Goal: Contribute content

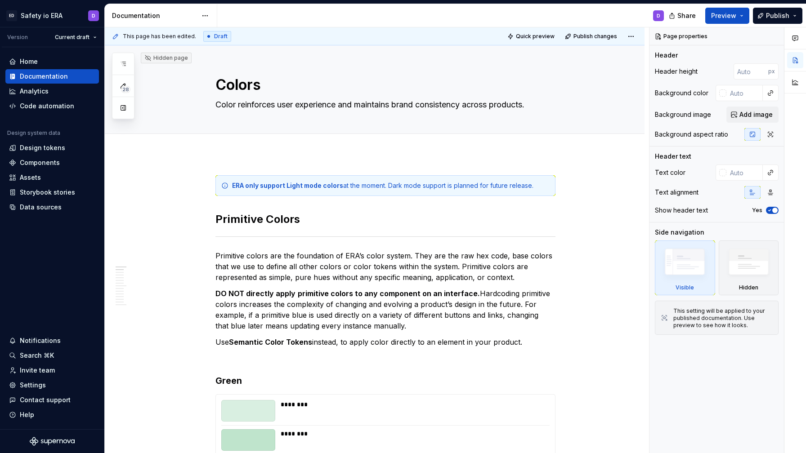
type textarea "*"
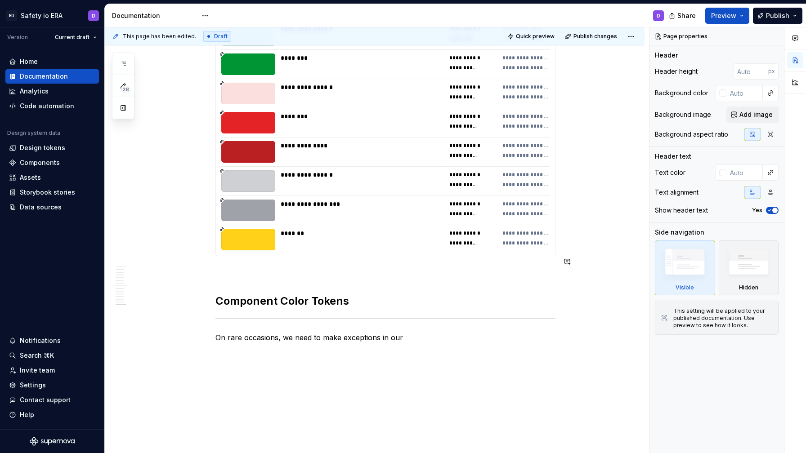
scroll to position [4495, 0]
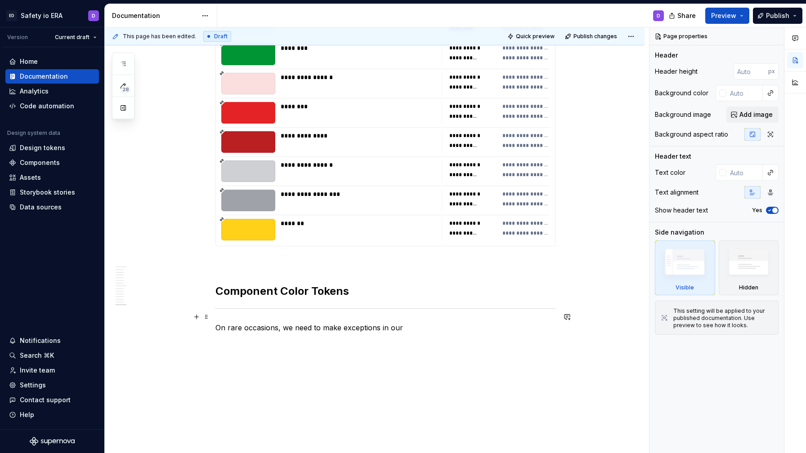
click at [380, 322] on p "On rare occasions, we need to make exceptions in our" at bounding box center [385, 327] width 340 height 11
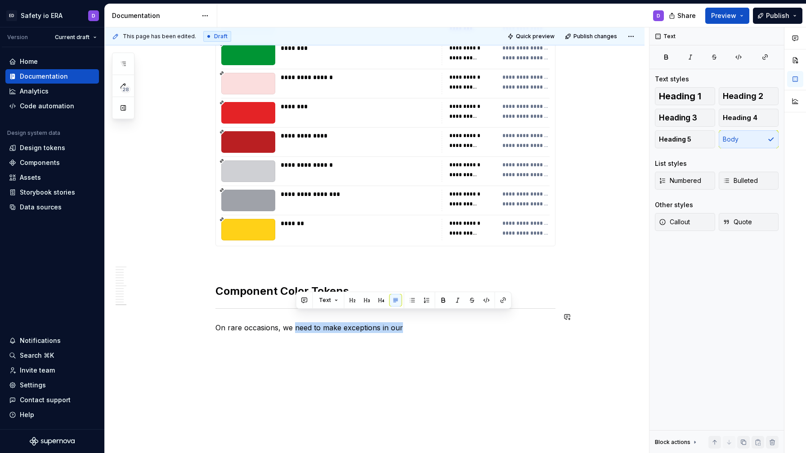
drag, startPoint x: 297, startPoint y: 318, endPoint x: 413, endPoint y: 323, distance: 116.1
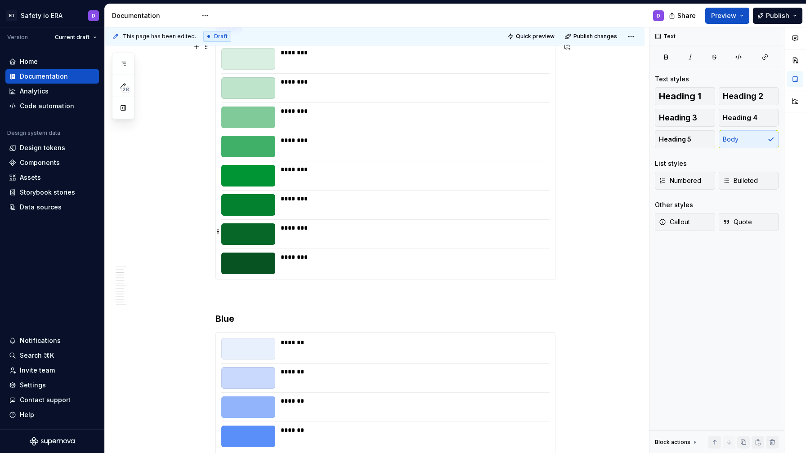
scroll to position [0, 0]
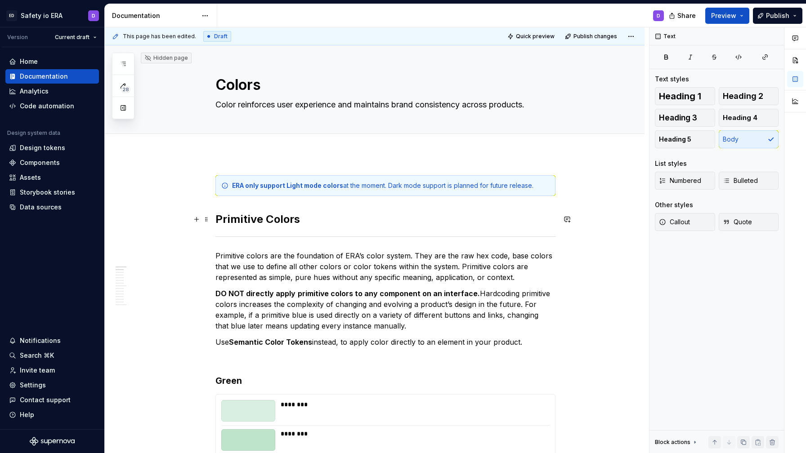
click at [269, 219] on h2 "Primitive Colors" at bounding box center [385, 219] width 340 height 14
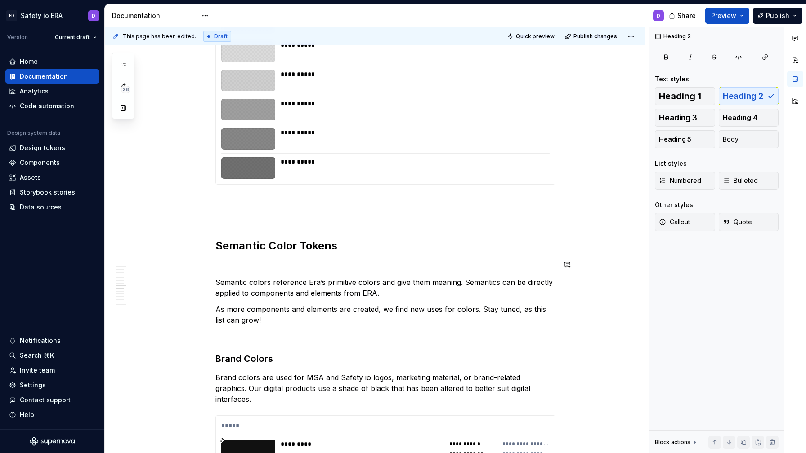
scroll to position [1927, 0]
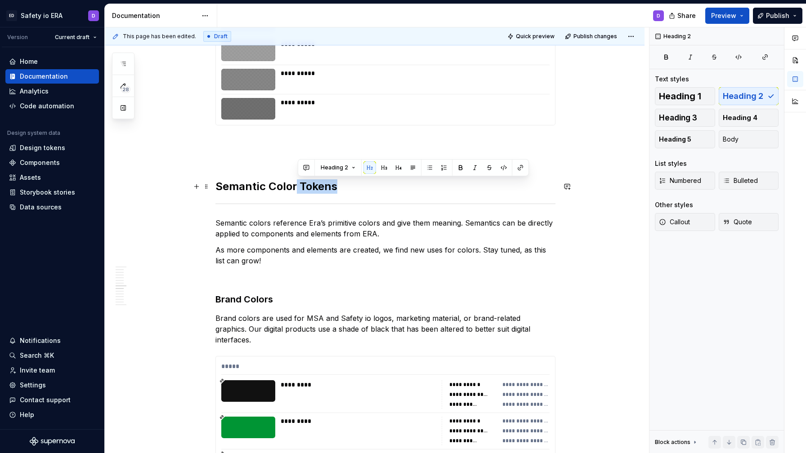
drag, startPoint x: 298, startPoint y: 185, endPoint x: 348, endPoint y: 189, distance: 50.5
click at [348, 189] on h2 "Semantic Color Tokens" at bounding box center [385, 186] width 340 height 14
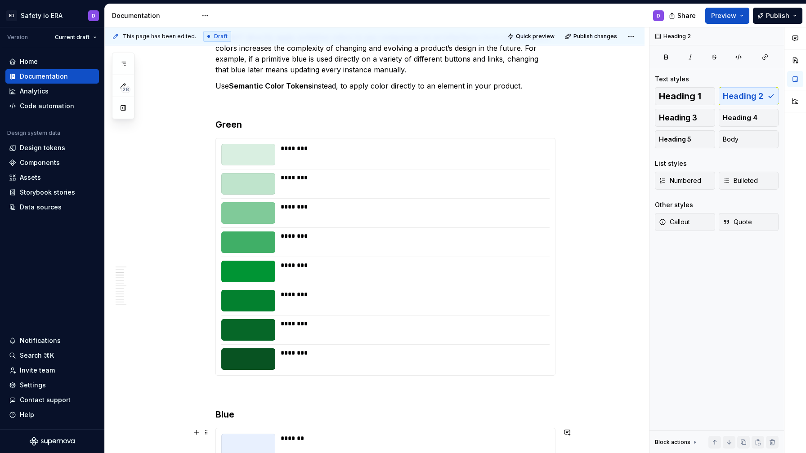
scroll to position [0, 0]
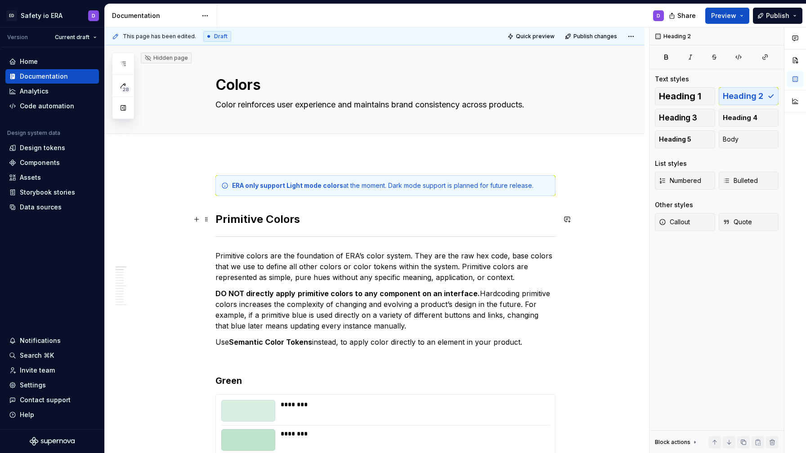
click at [291, 215] on h2 "Primitive Colors" at bounding box center [385, 219] width 340 height 14
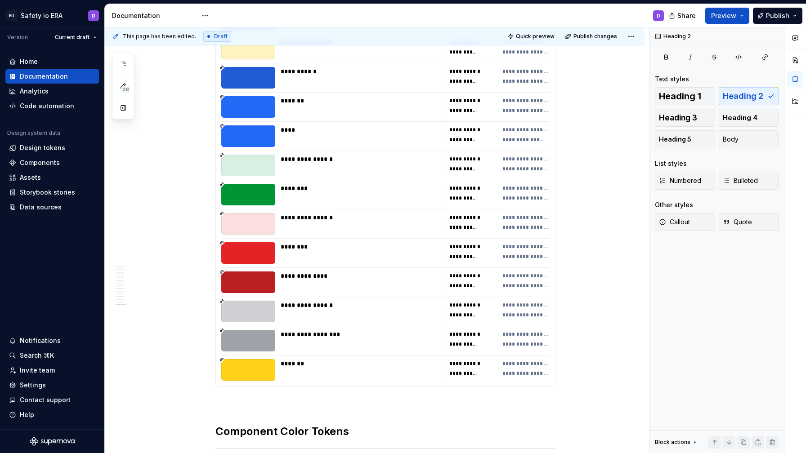
scroll to position [4521, 0]
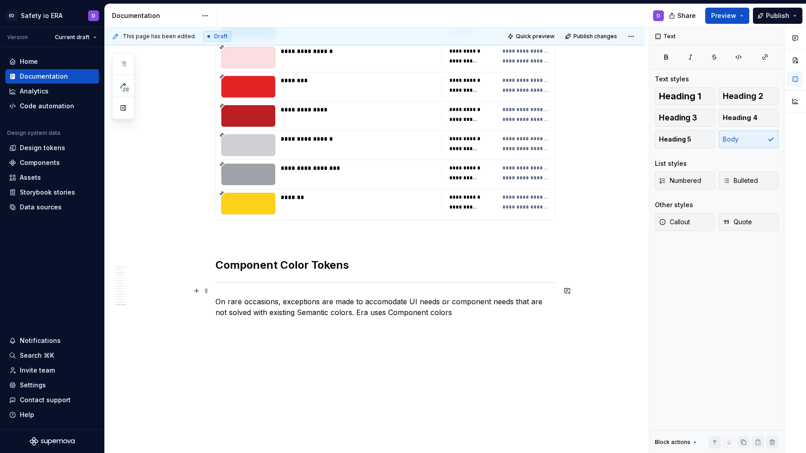
click at [447, 298] on p "On rare occasions, exceptions are made to accomodate UI needs or component need…" at bounding box center [385, 307] width 340 height 22
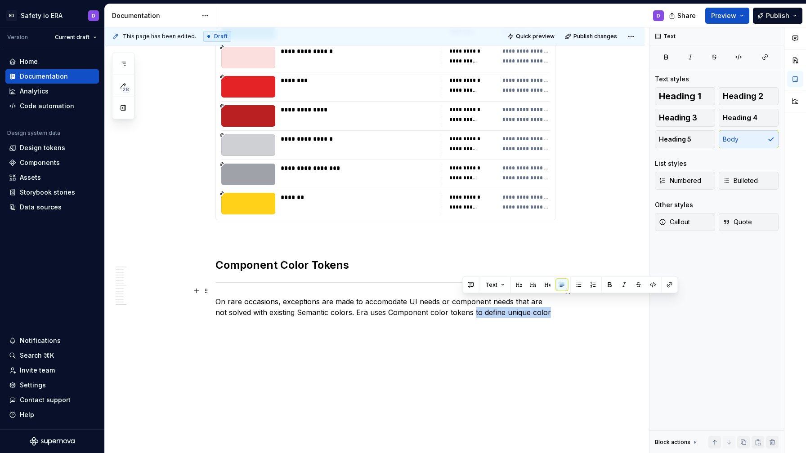
drag, startPoint x: 462, startPoint y: 301, endPoint x: 542, endPoint y: 307, distance: 80.2
click at [542, 307] on p "On rare occasions, exceptions are made to accomodate UI needs or component need…" at bounding box center [385, 307] width 340 height 22
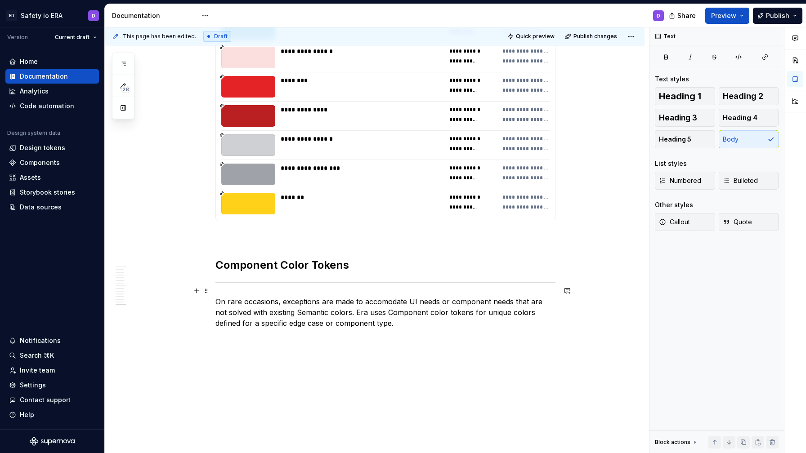
click at [409, 296] on p "On rare occasions, exceptions are made to accomodate UI needs or component need…" at bounding box center [385, 312] width 340 height 32
click at [429, 296] on p "On rare occasions, exceptions are made to accomodate UI needs or component need…" at bounding box center [385, 312] width 340 height 32
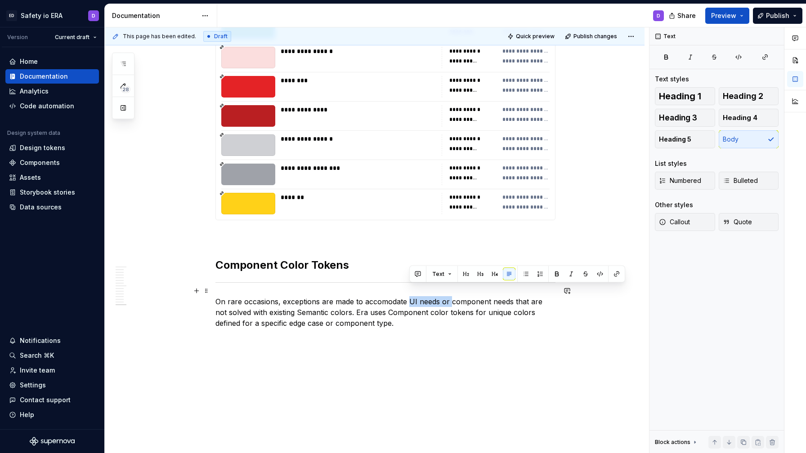
drag, startPoint x: 408, startPoint y: 290, endPoint x: 451, endPoint y: 290, distance: 43.2
click at [451, 296] on p "On rare occasions, exceptions are made to accomodate UI needs or component need…" at bounding box center [385, 312] width 340 height 32
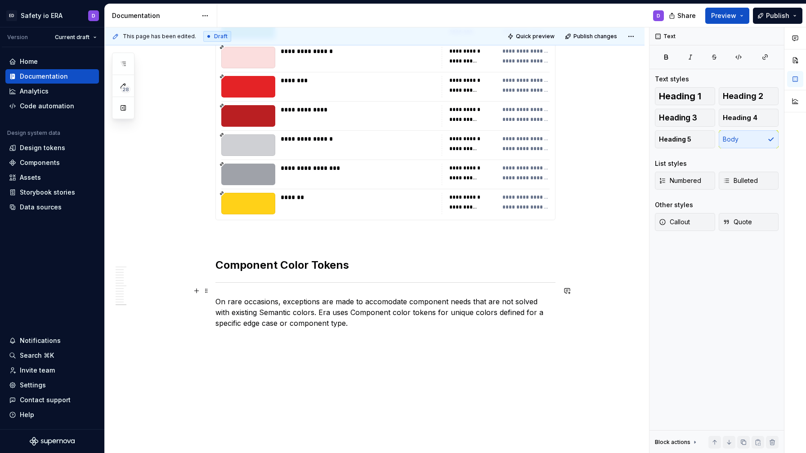
click at [512, 296] on p "On rare occasions, exceptions are made to accomodate component needs that are n…" at bounding box center [385, 312] width 340 height 32
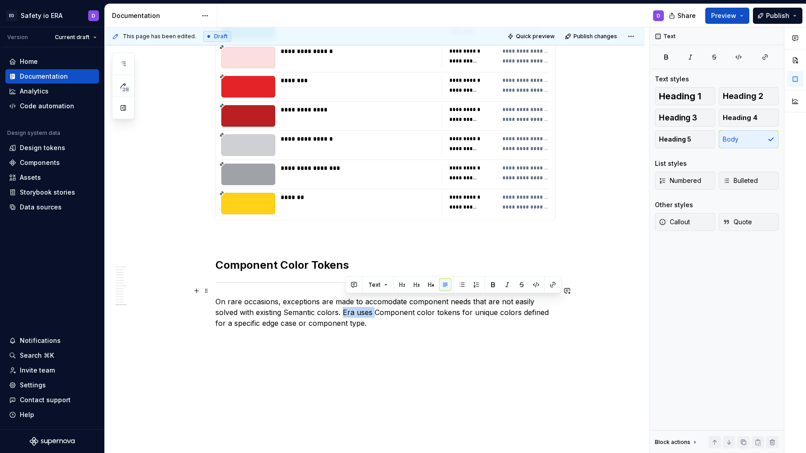
drag, startPoint x: 376, startPoint y: 299, endPoint x: 347, endPoint y: 301, distance: 29.3
click at [347, 301] on p "On rare occasions, exceptions are made to accomodate component needs that are n…" at bounding box center [385, 312] width 340 height 32
click at [367, 303] on p "On rare occasions, exceptions are made to accomodate component needs that are n…" at bounding box center [385, 312] width 340 height 32
drag, startPoint x: 346, startPoint y: 299, endPoint x: 377, endPoint y: 312, distance: 33.2
click at [377, 312] on p "On rare occasions, exceptions are made to accomodate component needs that are n…" at bounding box center [385, 312] width 340 height 32
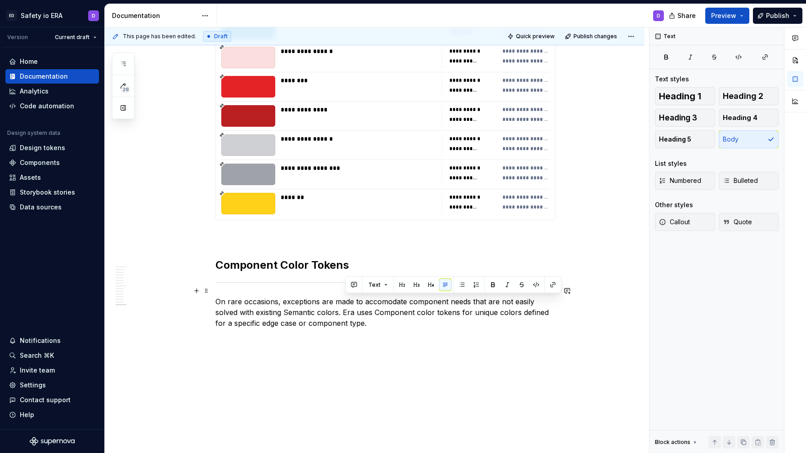
click at [412, 305] on p "On rare occasions, exceptions are made to accomodate component needs that are n…" at bounding box center [385, 312] width 340 height 32
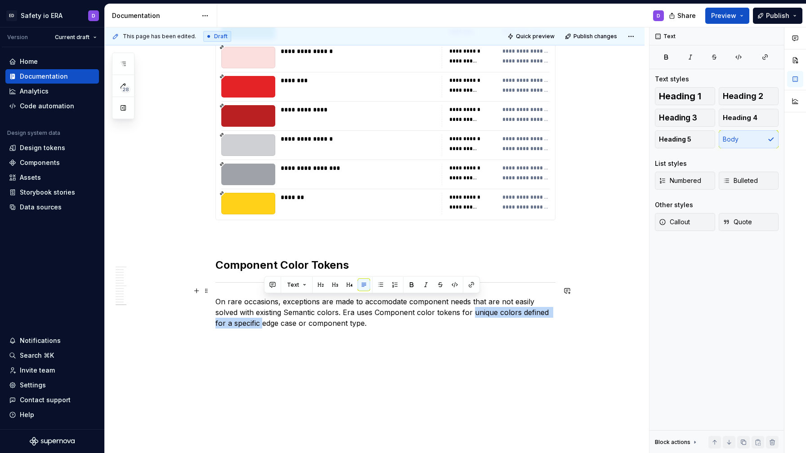
drag, startPoint x: 472, startPoint y: 302, endPoint x: 264, endPoint y: 314, distance: 208.9
click at [264, 314] on p "On rare occasions, exceptions are made to accomodate component needs that are n…" at bounding box center [385, 312] width 340 height 32
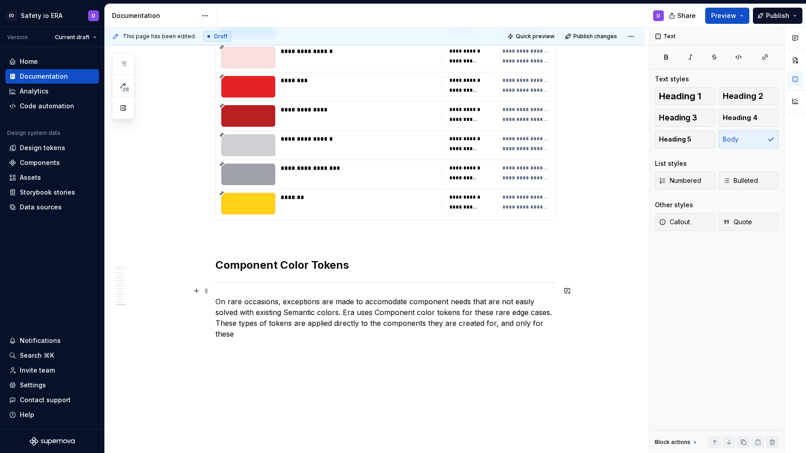
click at [497, 307] on p "On rare occasions, exceptions are made to accomodate component needs that are n…" at bounding box center [385, 317] width 340 height 43
drag, startPoint x: 497, startPoint y: 307, endPoint x: 502, endPoint y: 319, distance: 12.3
click at [502, 319] on p "On rare occasions, exceptions are made to accomodate component needs that are n…" at bounding box center [385, 317] width 340 height 43
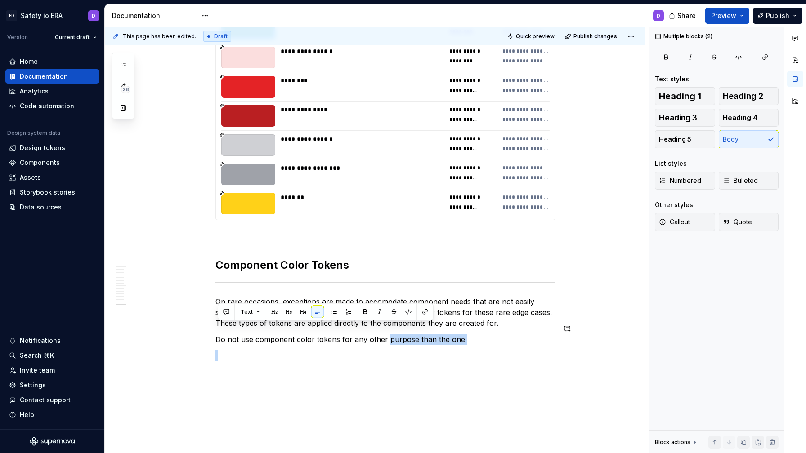
drag, startPoint x: 386, startPoint y: 331, endPoint x: 471, endPoint y: 334, distance: 84.6
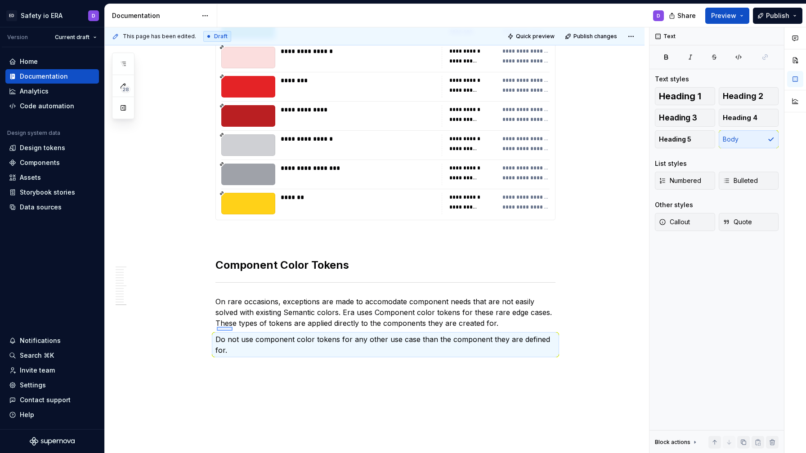
drag, startPoint x: 217, startPoint y: 327, endPoint x: 235, endPoint y: 330, distance: 18.3
click at [235, 330] on div "This page has been edited. Draft Quick preview Publish changes Hidden page Colo…" at bounding box center [377, 240] width 544 height 426
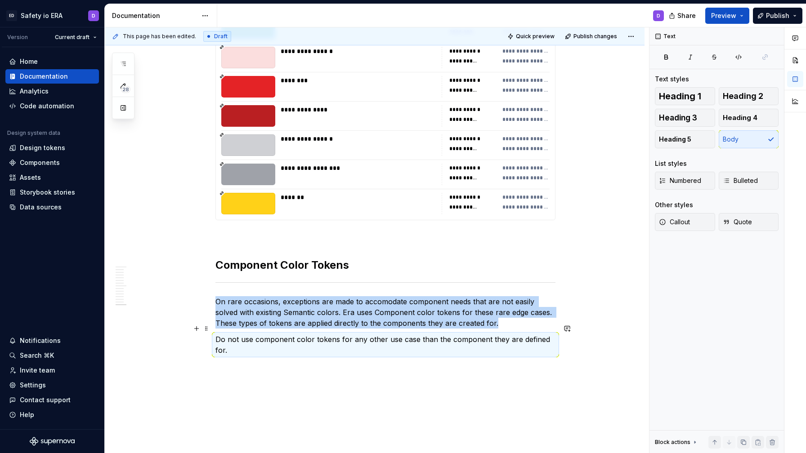
click at [235, 334] on p "Do not use component color tokens for any other use case than the component the…" at bounding box center [385, 345] width 340 height 22
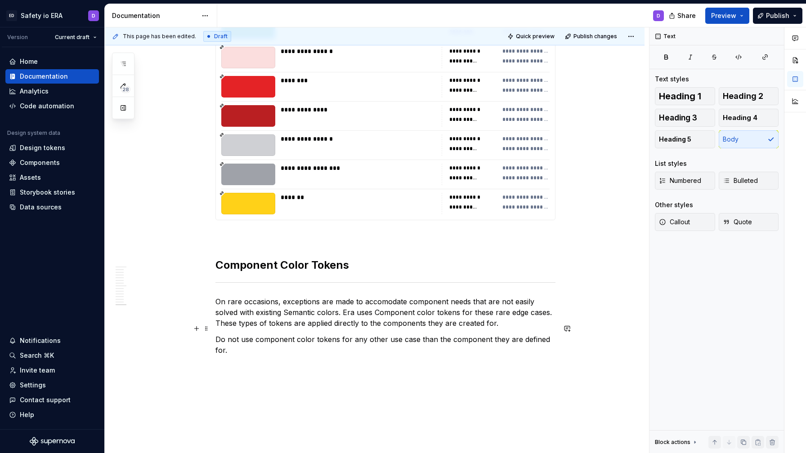
click at [235, 334] on p "Do not use component color tokens for any other use case than the component the…" at bounding box center [385, 345] width 340 height 22
click at [316, 340] on p "DO NOT use component color tokens for any other use case than the component the…" at bounding box center [385, 345] width 340 height 22
click at [267, 334] on p "DO NOT use component color tokens for any other use case than the component the…" at bounding box center [385, 345] width 340 height 22
click at [294, 341] on p "DO NOT use Component color tokens for any other use case than the component the…" at bounding box center [385, 345] width 340 height 22
click at [464, 335] on p "DO NOT use Component color tokens for any other use case than the component the…" at bounding box center [385, 345] width 340 height 22
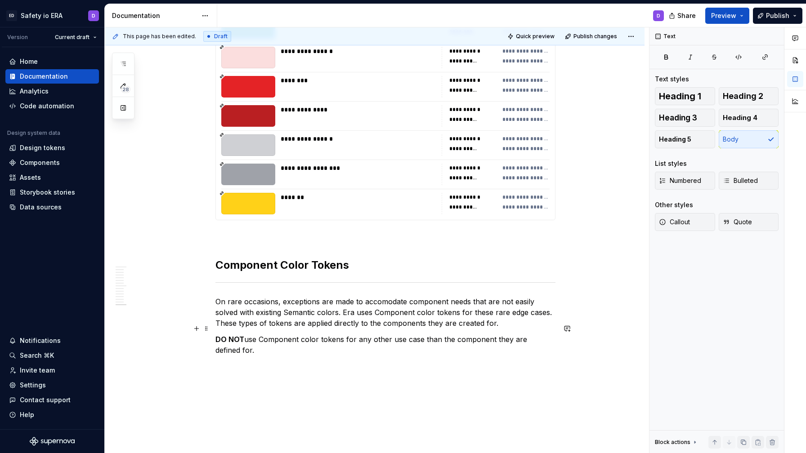
click at [464, 335] on p "DO NOT use Component color tokens for any other use case than the component the…" at bounding box center [385, 345] width 340 height 22
click at [496, 334] on p "DO NOT use Component color tokens for any other use case than the component the…" at bounding box center [385, 345] width 340 height 22
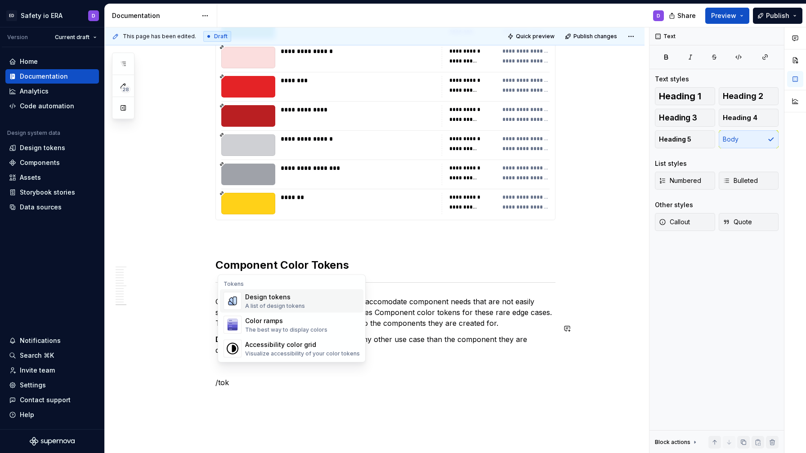
click at [317, 299] on div "Design tokens A list of design tokens" at bounding box center [302, 301] width 115 height 18
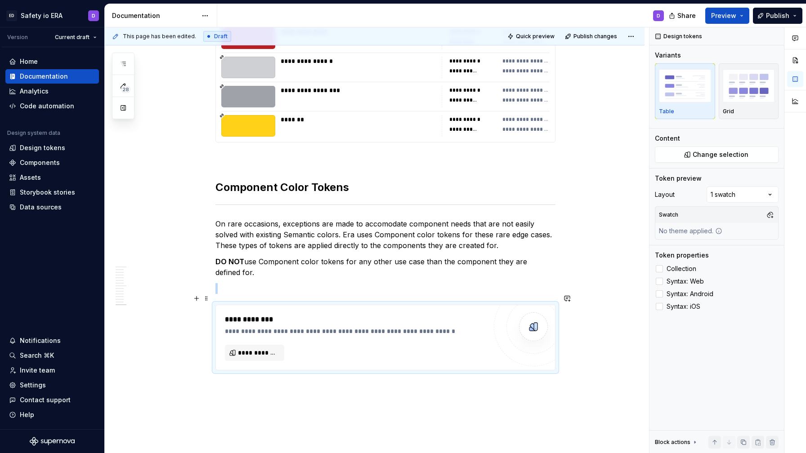
scroll to position [4615, 0]
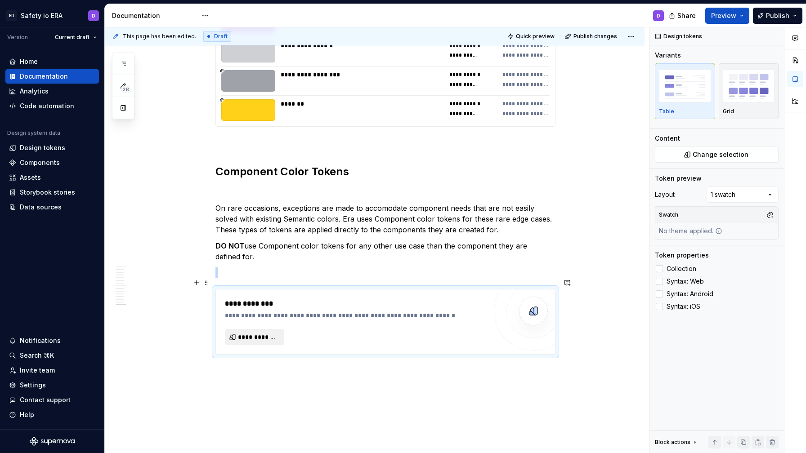
click at [273, 333] on span "**********" at bounding box center [258, 337] width 40 height 9
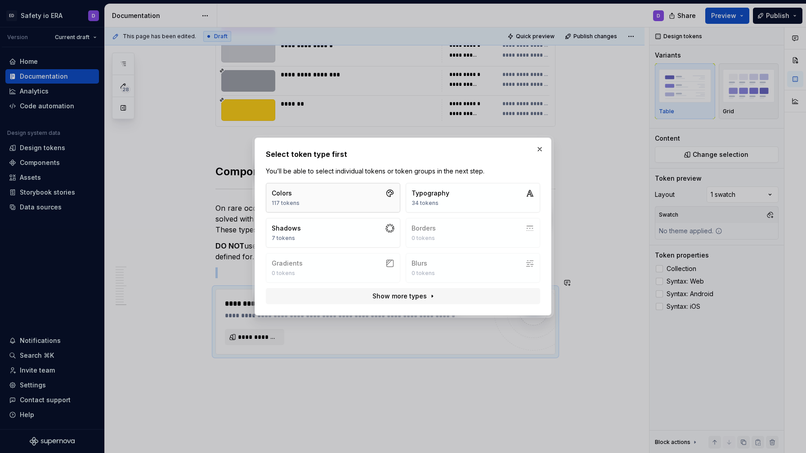
click at [330, 185] on button "Colors 117 tokens" at bounding box center [333, 198] width 134 height 30
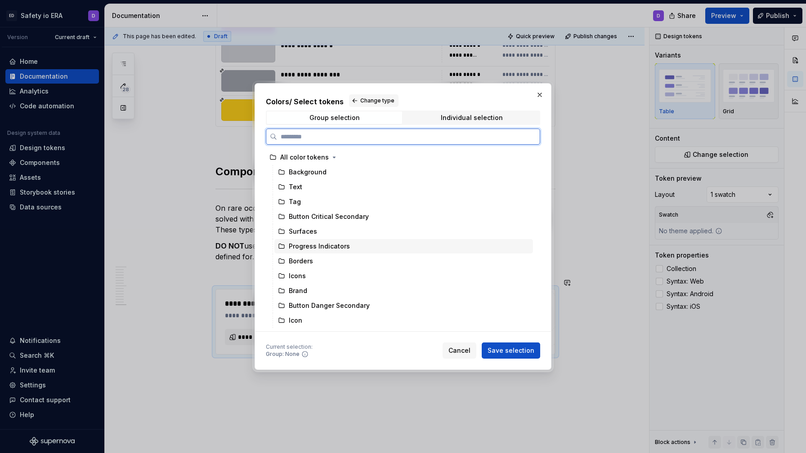
click at [373, 248] on div "Progress Indicators" at bounding box center [403, 246] width 258 height 14
click at [390, 307] on div "Button Danger Secondary" at bounding box center [403, 305] width 258 height 14
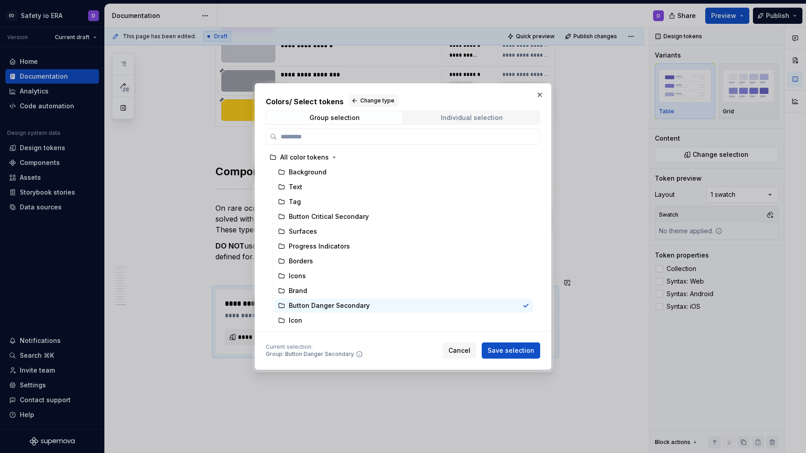
click at [446, 117] on div "Individual selection" at bounding box center [472, 117] width 62 height 7
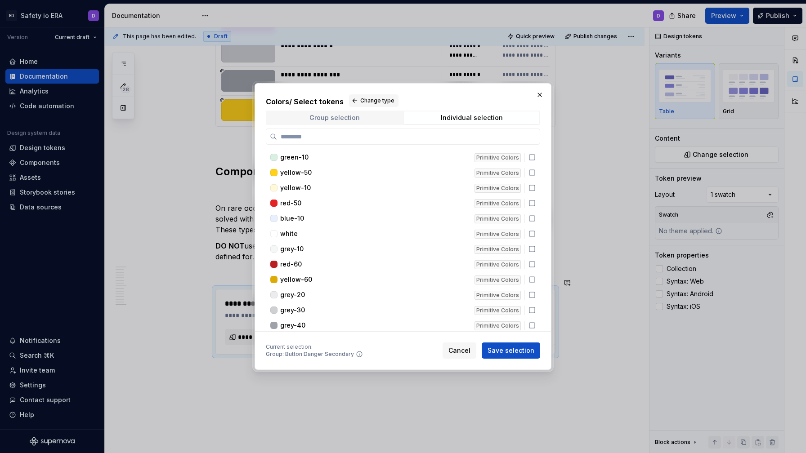
click at [373, 117] on span "Group selection" at bounding box center [334, 117] width 135 height 13
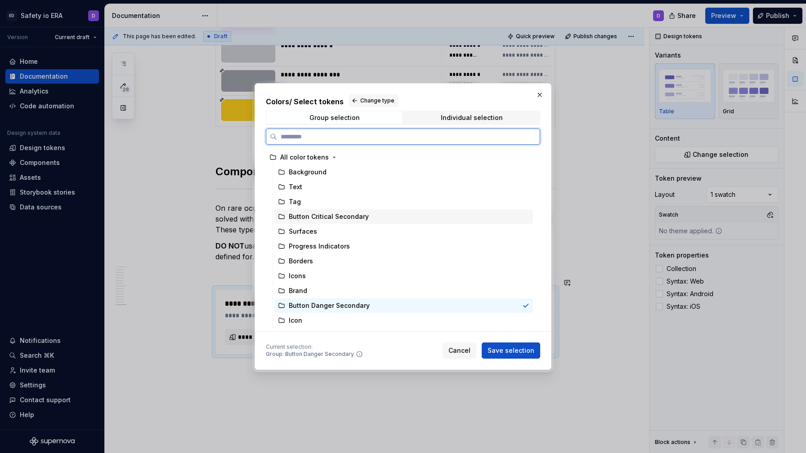
click at [356, 218] on div "Button Critical Secondary" at bounding box center [329, 216] width 80 height 9
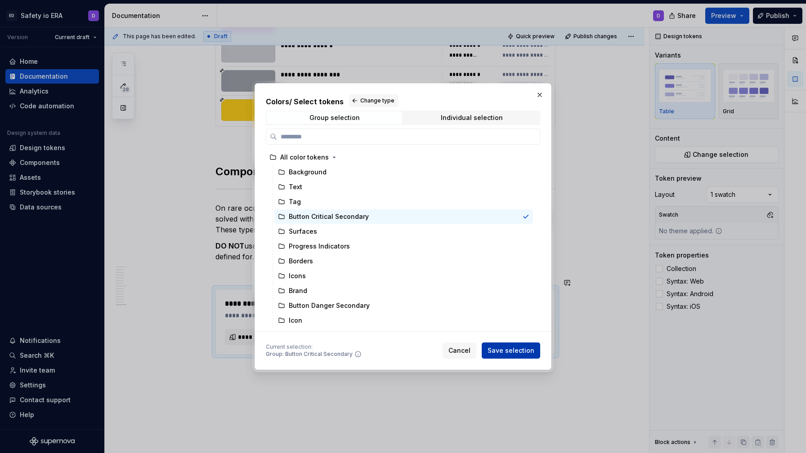
click at [506, 347] on span "Save selection" at bounding box center [510, 350] width 47 height 9
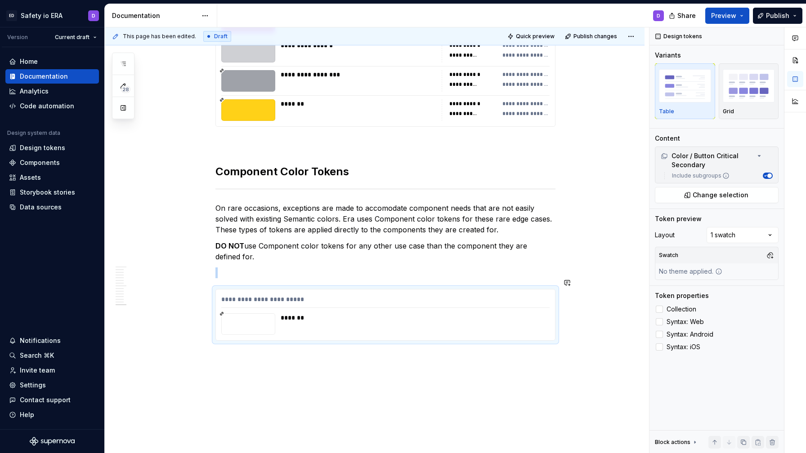
click at [209, 261] on span at bounding box center [206, 262] width 7 height 13
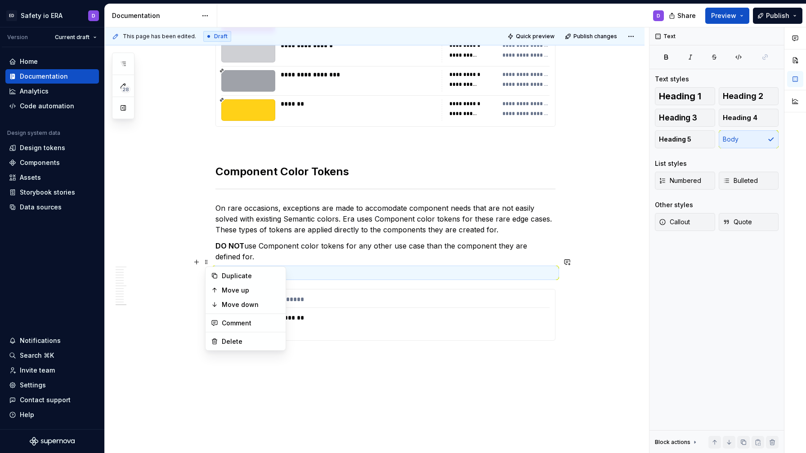
click at [272, 267] on p at bounding box center [385, 272] width 340 height 11
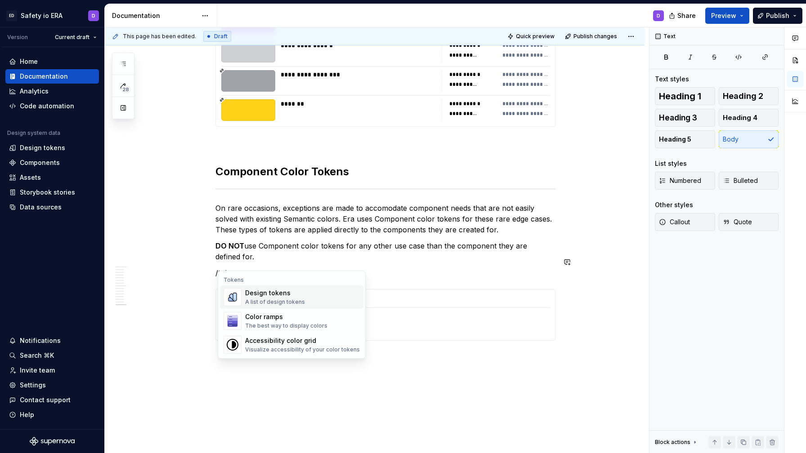
click at [268, 302] on div "A list of design tokens" at bounding box center [275, 301] width 60 height 7
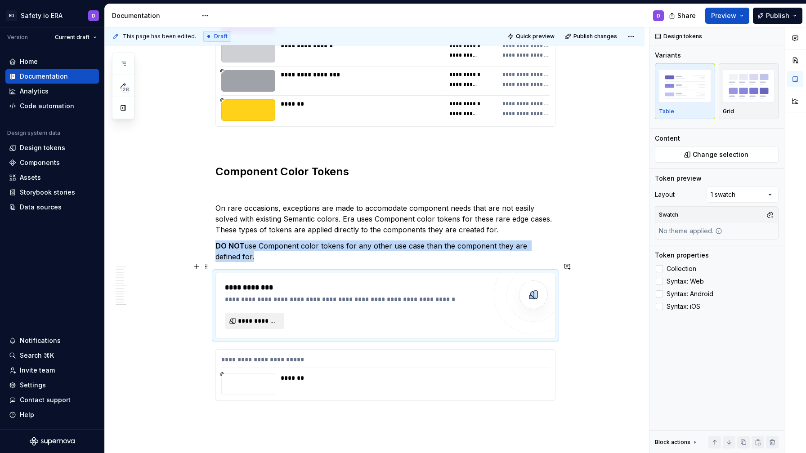
click at [263, 316] on span "**********" at bounding box center [258, 320] width 40 height 9
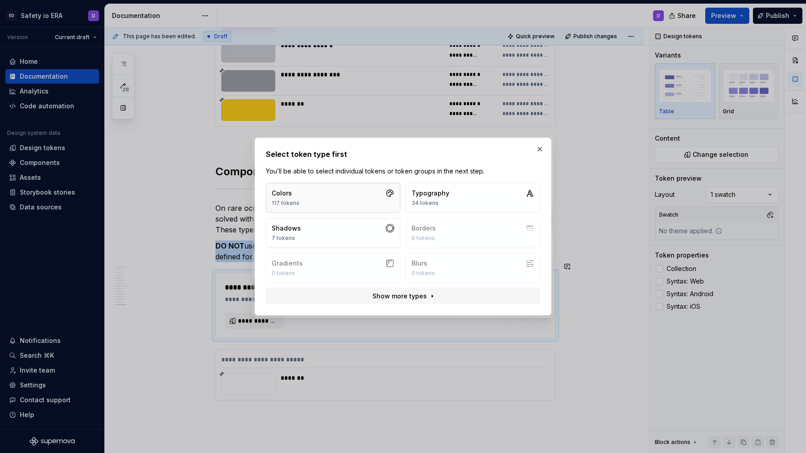
click at [315, 211] on button "Colors 117 tokens" at bounding box center [333, 198] width 134 height 30
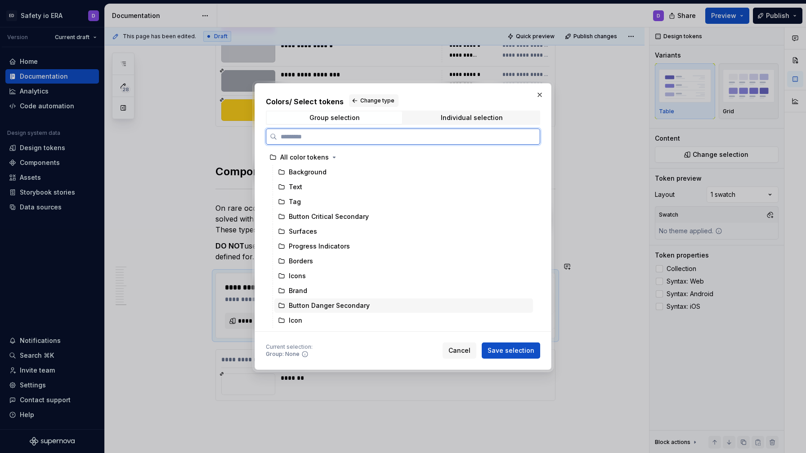
click at [350, 305] on div "Button Danger Secondary" at bounding box center [329, 305] width 81 height 9
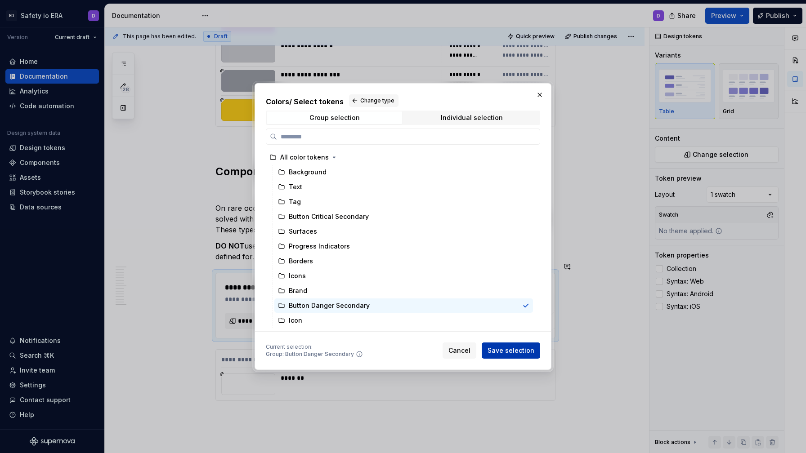
click at [494, 344] on button "Save selection" at bounding box center [510, 351] width 58 height 16
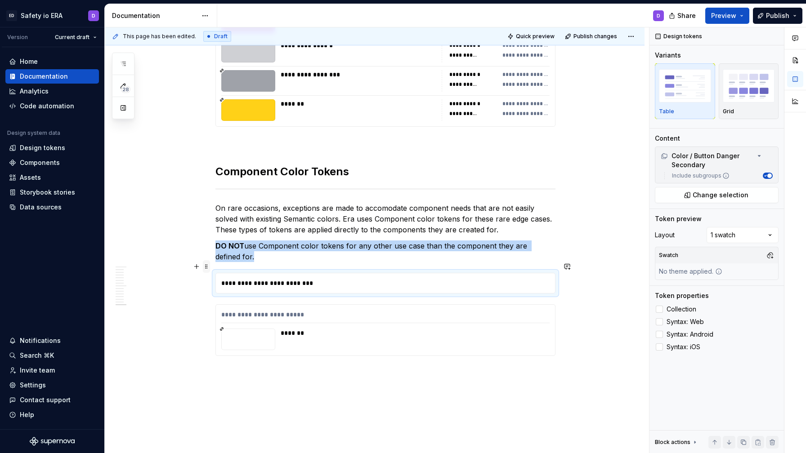
click at [210, 266] on span at bounding box center [206, 266] width 7 height 13
click at [233, 342] on div "Delete" at bounding box center [251, 346] width 58 height 9
click at [234, 247] on p "DO NOT use Component color tokens for any other use case than the component the…" at bounding box center [385, 251] width 340 height 22
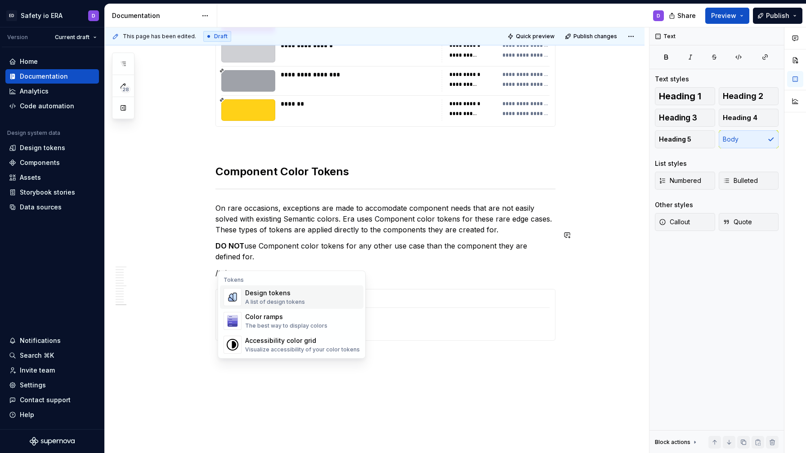
click at [263, 305] on div "A list of design tokens" at bounding box center [275, 301] width 60 height 7
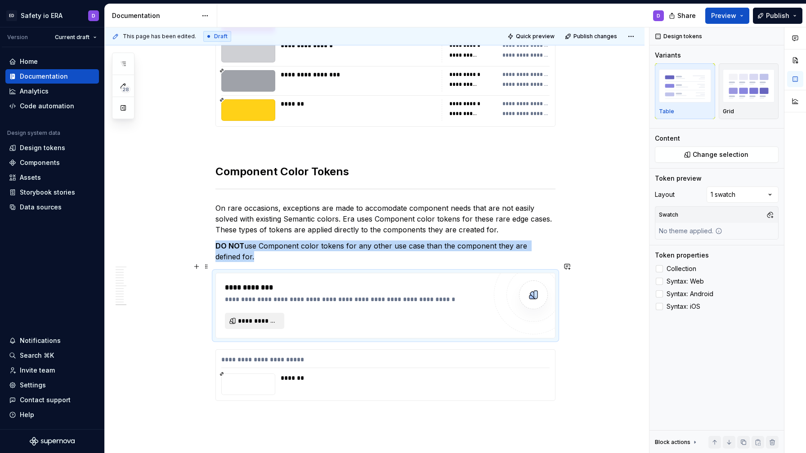
click at [263, 316] on span "**********" at bounding box center [258, 320] width 40 height 9
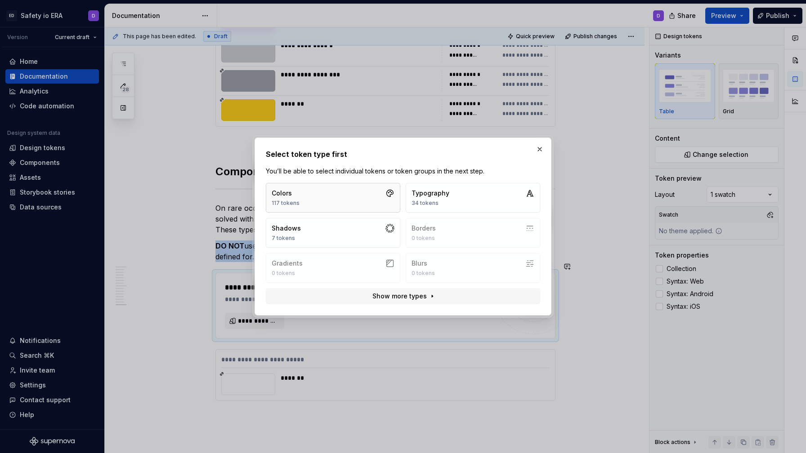
click at [328, 197] on button "Colors 117 tokens" at bounding box center [333, 198] width 134 height 30
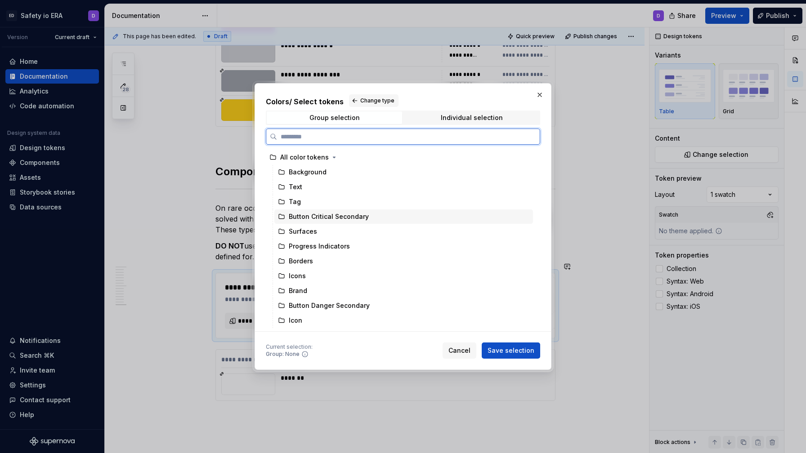
click at [307, 215] on div "Button Critical Secondary" at bounding box center [329, 216] width 80 height 9
click at [305, 202] on div "Tag" at bounding box center [403, 202] width 258 height 14
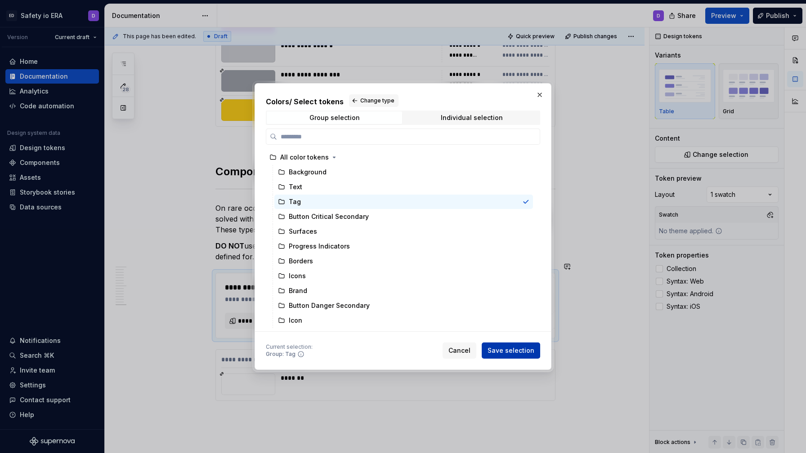
click at [496, 355] on span "Save selection" at bounding box center [510, 350] width 47 height 9
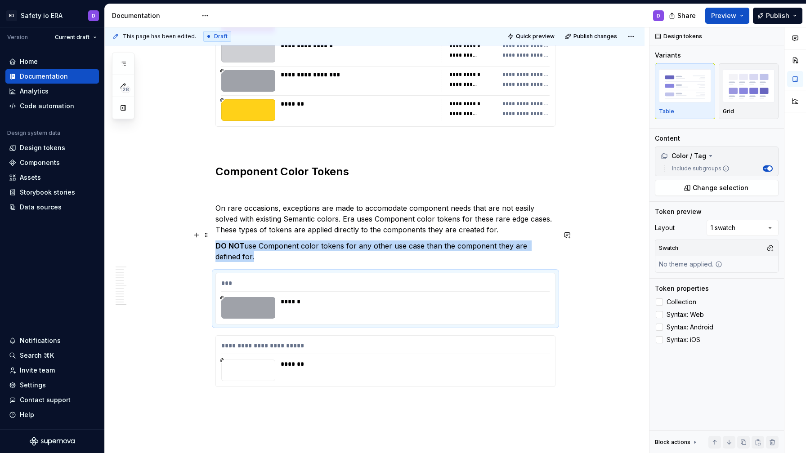
click at [266, 247] on p "DO NOT use Component color tokens for any other use case than the component the…" at bounding box center [385, 251] width 340 height 22
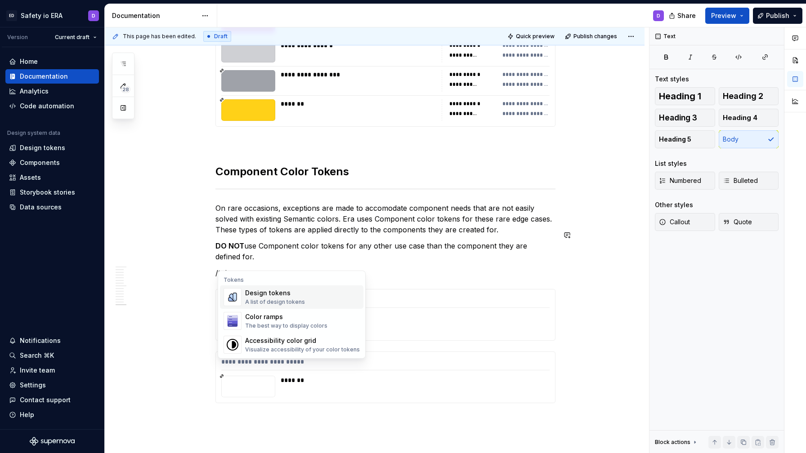
click at [262, 296] on div "Design tokens" at bounding box center [275, 293] width 60 height 9
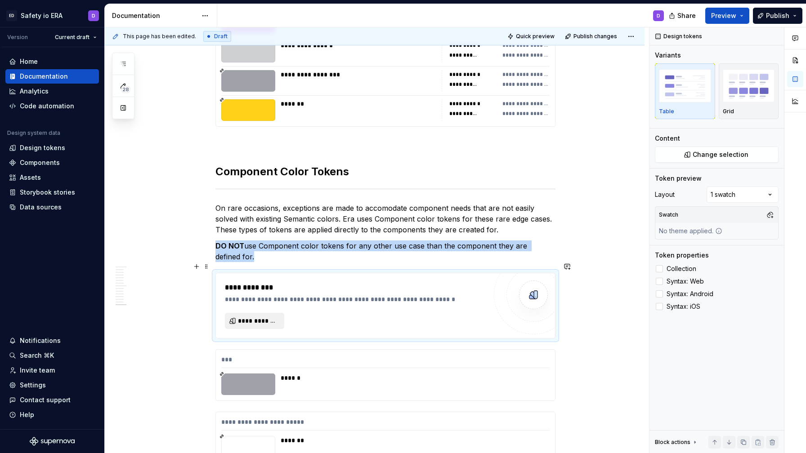
click at [261, 316] on span "**********" at bounding box center [258, 320] width 40 height 9
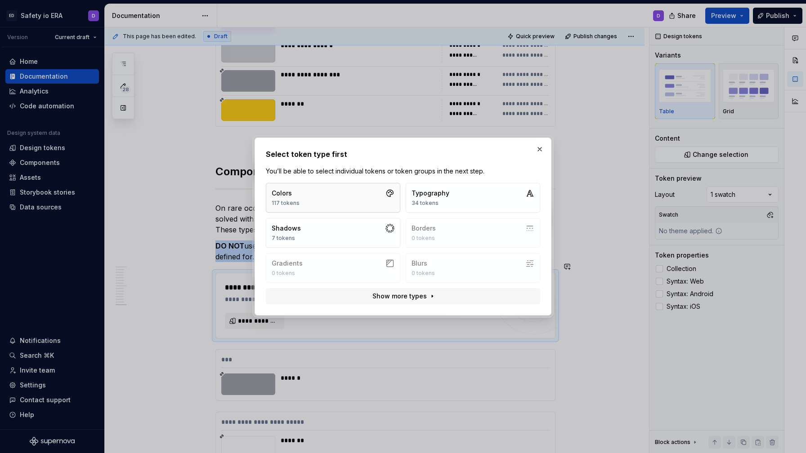
click at [312, 198] on button "Colors 117 tokens" at bounding box center [333, 198] width 134 height 30
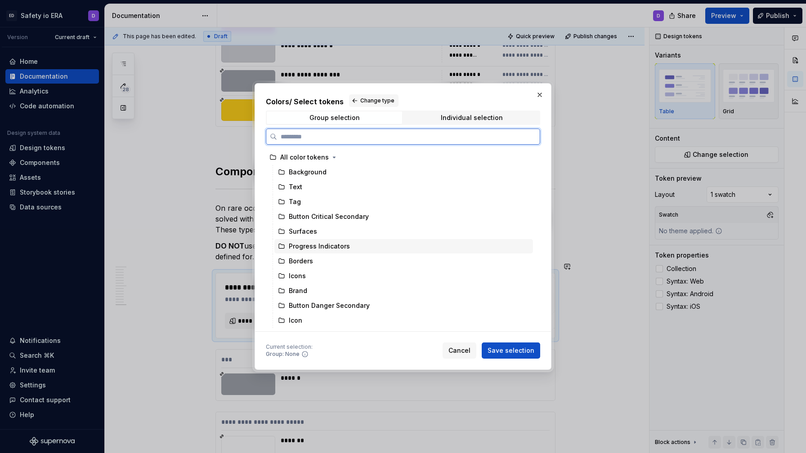
click at [328, 246] on div "Progress Indicators" at bounding box center [319, 246] width 61 height 9
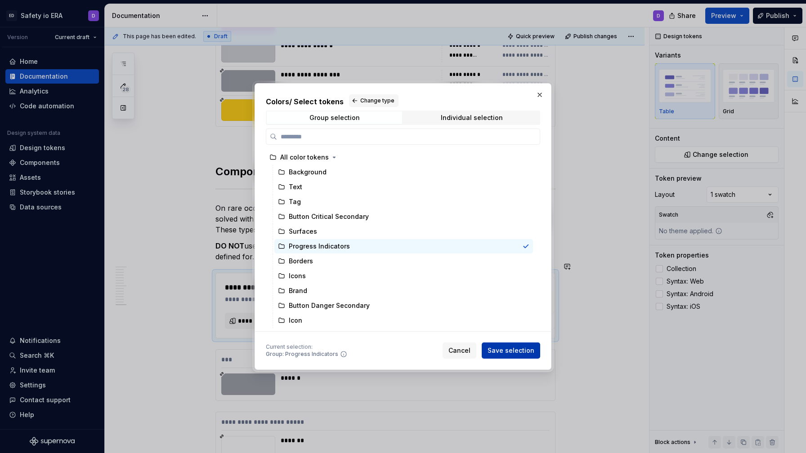
click at [494, 350] on span "Save selection" at bounding box center [510, 350] width 47 height 9
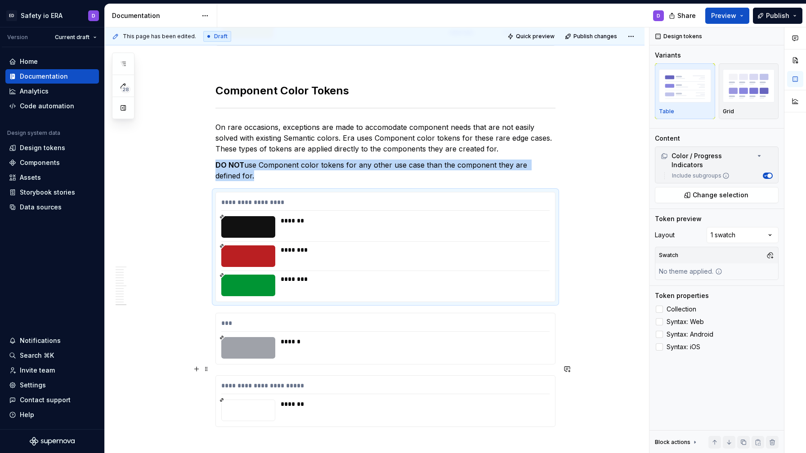
scroll to position [4748, 0]
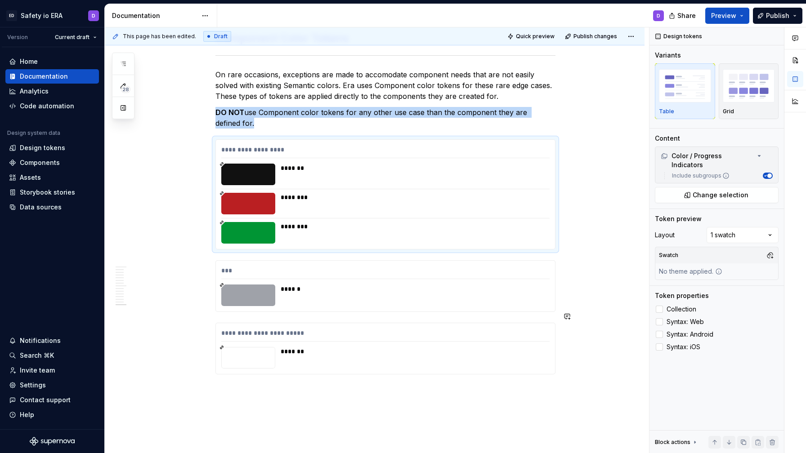
click at [267, 115] on p "DO NOT use Component color tokens for any other use case than the component the…" at bounding box center [385, 118] width 340 height 22
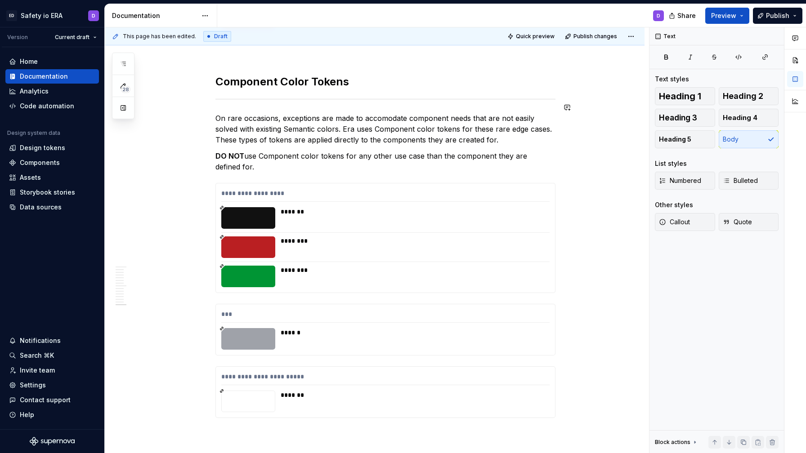
scroll to position [4141, 0]
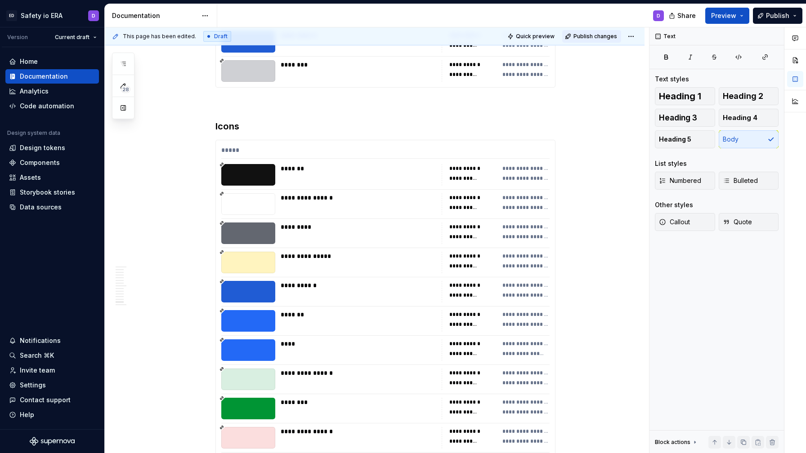
click at [598, 37] on span "Publish changes" at bounding box center [595, 36] width 44 height 7
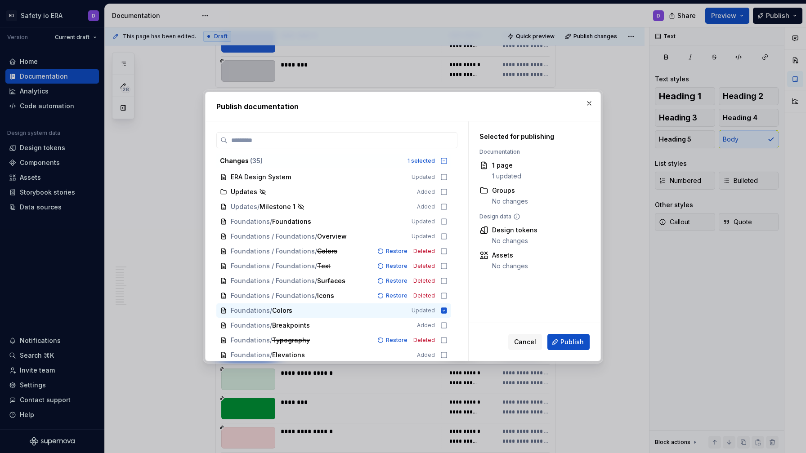
click at [561, 322] on div "Selected for publishing Documentation 1 page 1 updated Groups No changes Design…" at bounding box center [534, 221] width 132 height 201
click at [566, 340] on span "Publish" at bounding box center [571, 342] width 23 height 9
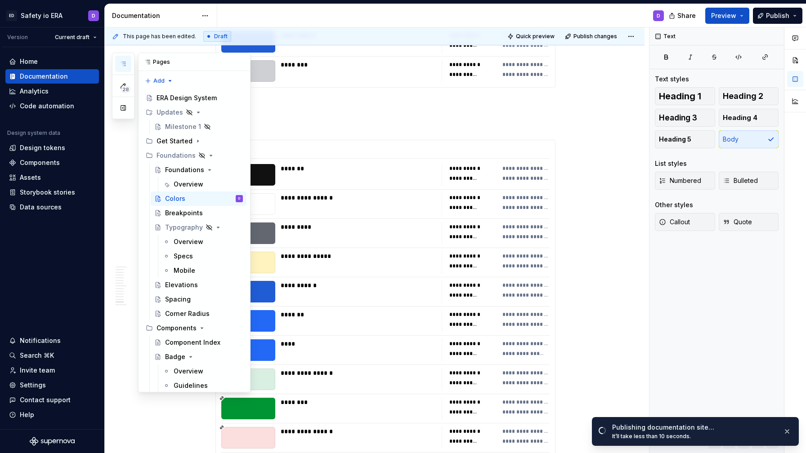
click at [126, 66] on icon "button" at bounding box center [123, 63] width 7 height 7
click at [188, 167] on div "Foundations" at bounding box center [184, 169] width 39 height 9
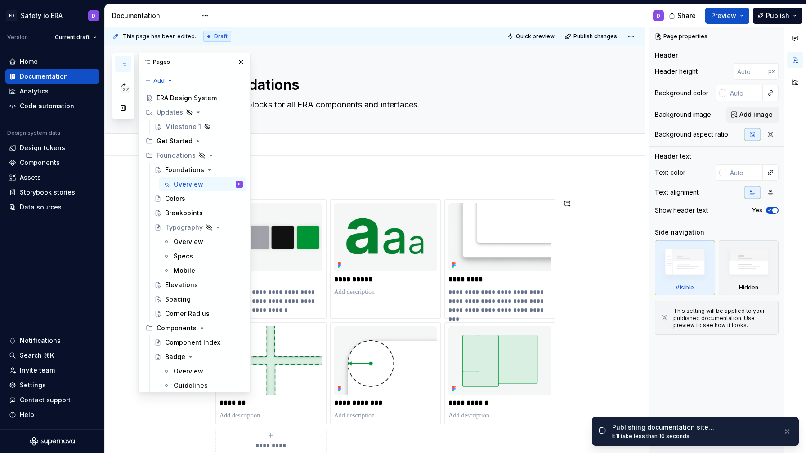
click at [622, 288] on div "**********" at bounding box center [374, 389] width 539 height 466
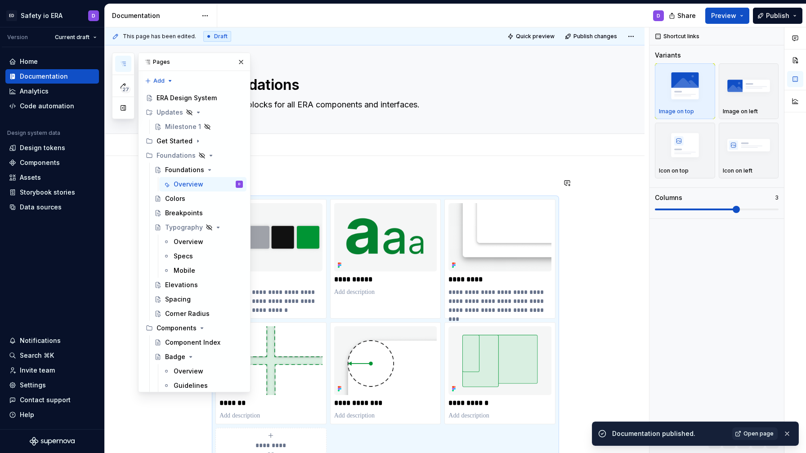
click at [400, 178] on p at bounding box center [385, 183] width 340 height 11
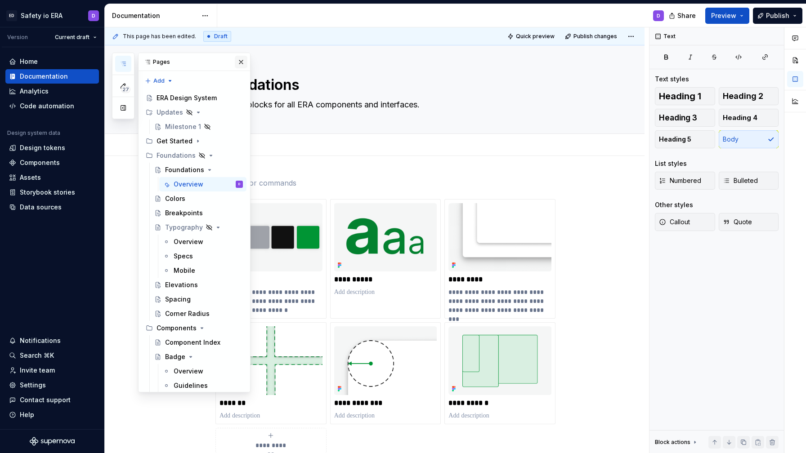
click at [245, 63] on button "button" at bounding box center [241, 62] width 13 height 13
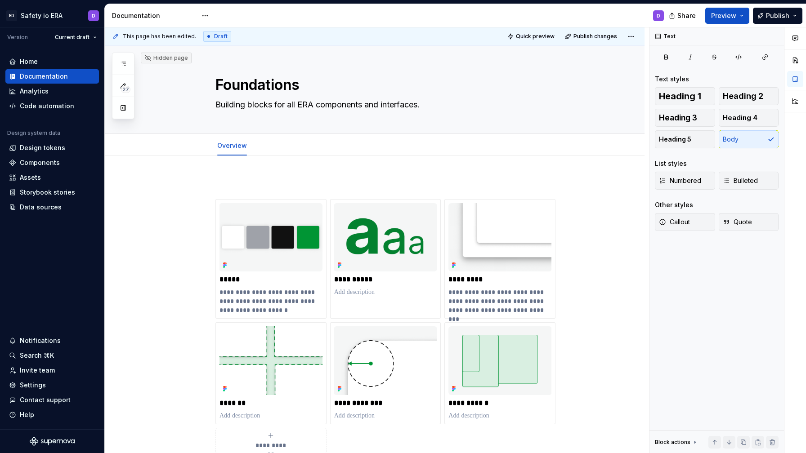
click at [264, 177] on div "**********" at bounding box center [374, 389] width 539 height 466
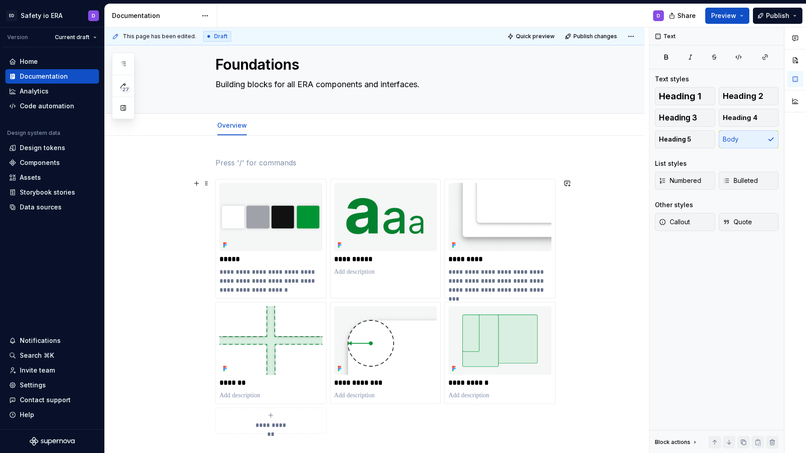
scroll to position [21, 0]
type textarea "*"
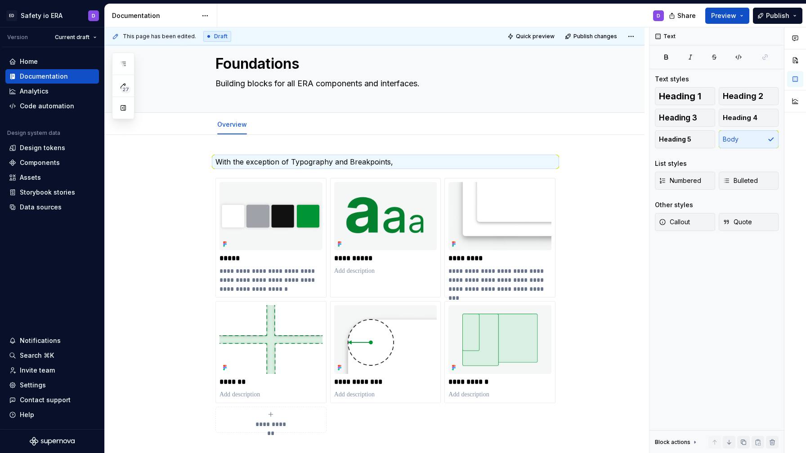
click at [232, 154] on div "**********" at bounding box center [374, 368] width 539 height 466
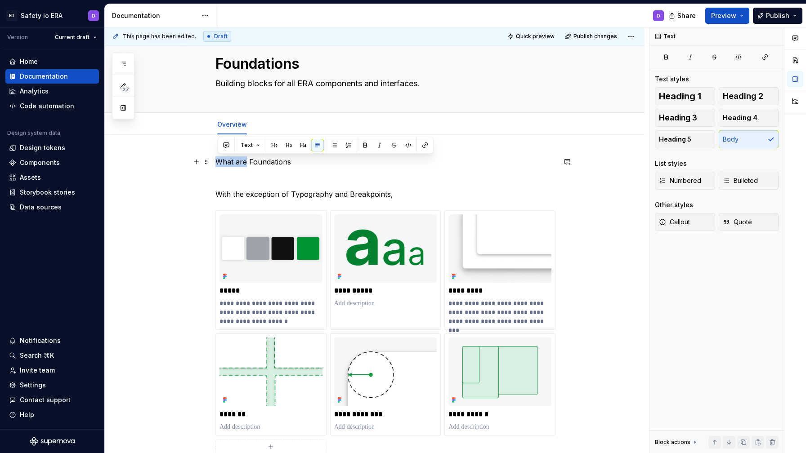
drag, startPoint x: 249, startPoint y: 162, endPoint x: 216, endPoint y: 165, distance: 33.0
click at [216, 165] on div "**********" at bounding box center [374, 384] width 539 height 498
click at [259, 180] on p at bounding box center [385, 178] width 340 height 11
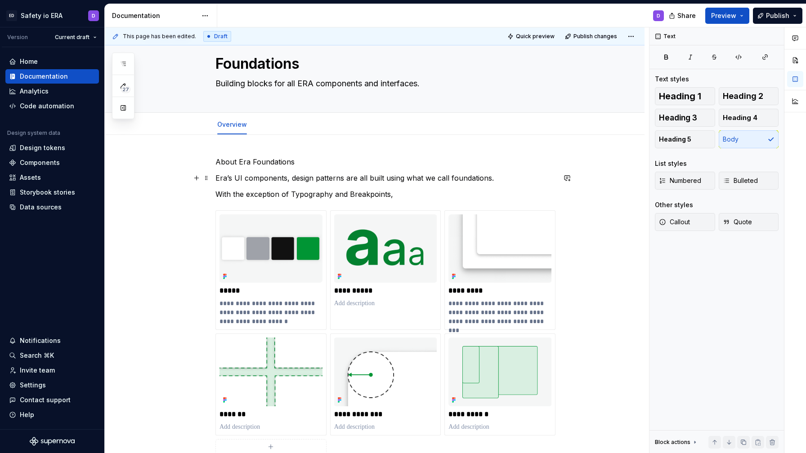
click at [453, 178] on p "Era’s UI components, design patterns are all built using what we call foundatio…" at bounding box center [385, 178] width 340 height 11
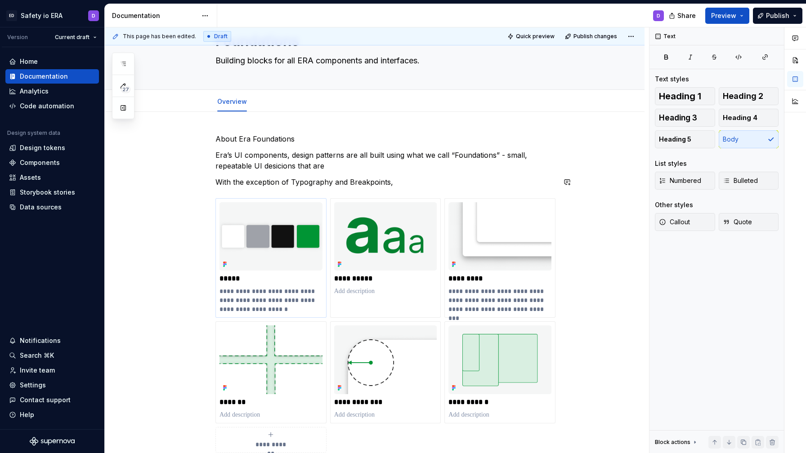
scroll to position [44, 0]
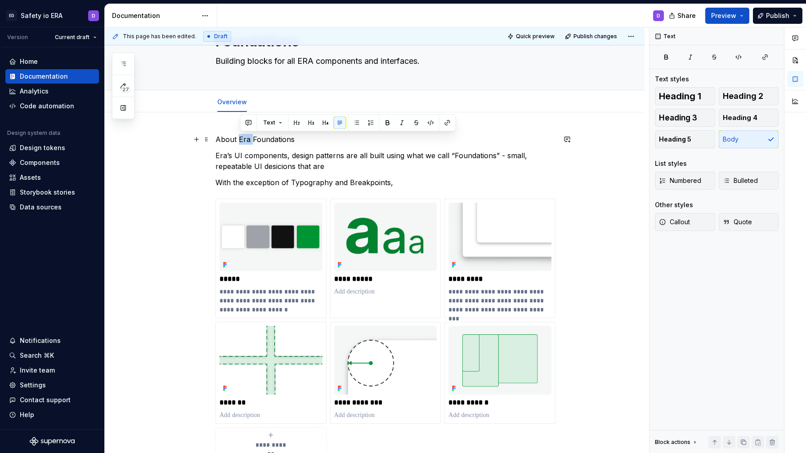
drag, startPoint x: 253, startPoint y: 139, endPoint x: 240, endPoint y: 142, distance: 13.3
click at [240, 142] on p "About Era Foundations" at bounding box center [385, 139] width 340 height 11
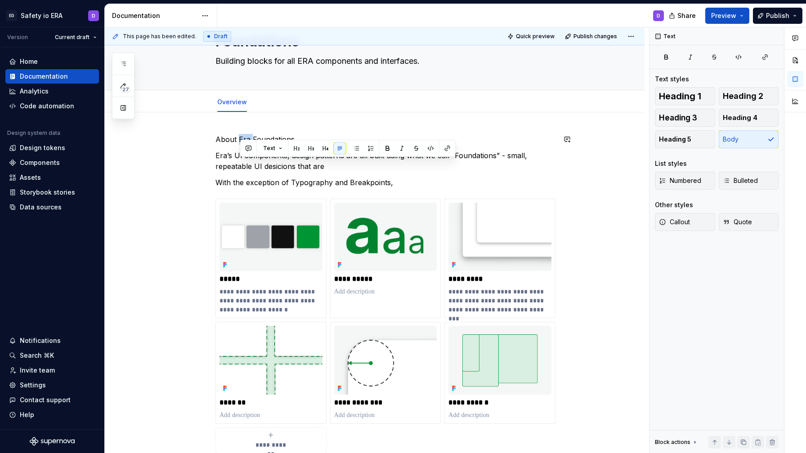
scroll to position [0, 0]
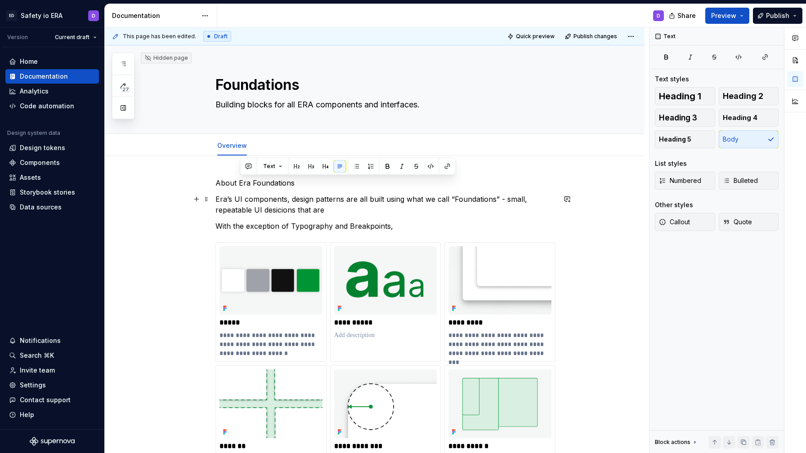
click at [292, 200] on p "Era’s UI components, design patterns are all built using what we call “Foundati…" at bounding box center [385, 205] width 340 height 22
click at [276, 184] on p "About Era Foundations" at bounding box center [385, 183] width 340 height 11
click at [362, 210] on p "Era’s UI components, design patterns are all built using what we call “Foundati…" at bounding box center [385, 205] width 340 height 22
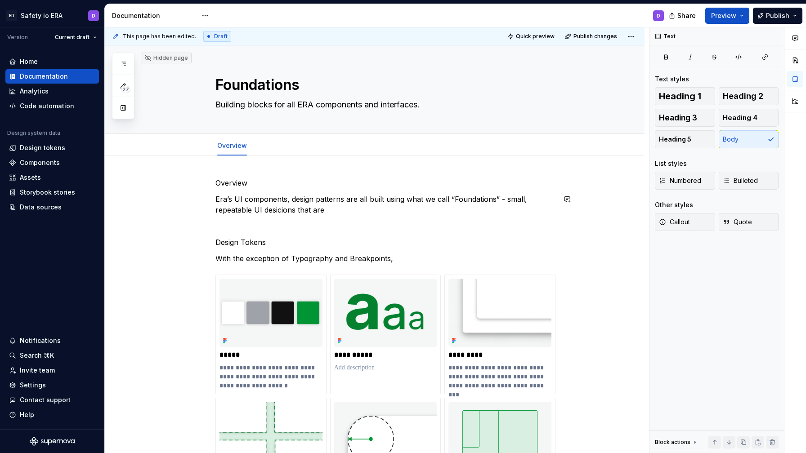
click at [274, 217] on div "**********" at bounding box center [385, 365] width 340 height 374
click at [360, 203] on p "Era’s UI components, design patterns are all built using what we call “Foundati…" at bounding box center [385, 205] width 340 height 22
click at [288, 201] on p "Era’s UI components, design patterns are all built using what we call “Foundati…" at bounding box center [385, 205] width 340 height 22
click at [277, 206] on p "Era’s UI components and design patterns are all built using what we call “Found…" at bounding box center [385, 205] width 340 height 22
click at [286, 206] on p "Era’s UI components and design patterns are all built using what we call “Found…" at bounding box center [385, 205] width 340 height 22
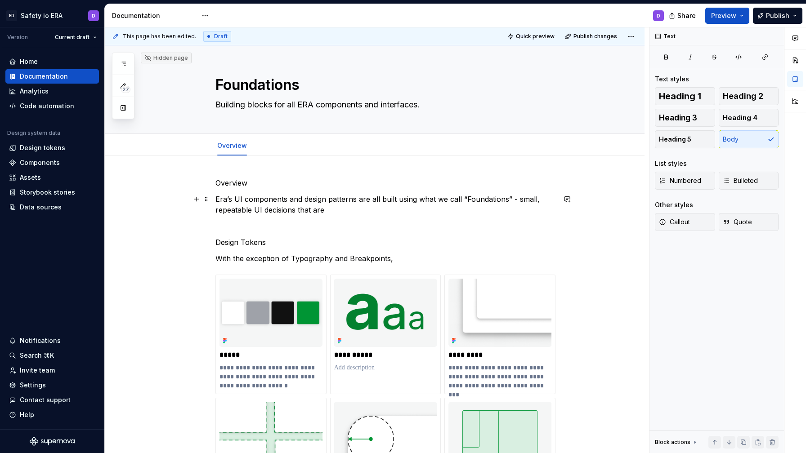
click at [370, 211] on p "Era’s UI components and design patterns are all built using what we call “Found…" at bounding box center [385, 205] width 340 height 22
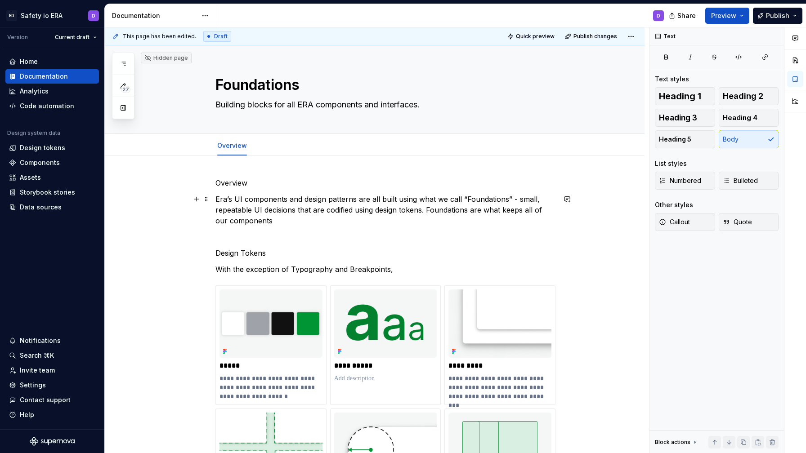
click at [431, 210] on p "Era’s UI components and design patterns are all built using what we call “Found…" at bounding box center [385, 210] width 340 height 32
click at [511, 213] on p "Era’s UI components and design patterns are all built using what we call “Found…" at bounding box center [385, 210] width 340 height 32
click at [473, 209] on p "Era’s UI components and design patterns are all built using what we call “Found…" at bounding box center [385, 210] width 340 height 32
click at [304, 220] on p "Era’s UI components and design patterns are all built using what we call “Found…" at bounding box center [385, 210] width 340 height 32
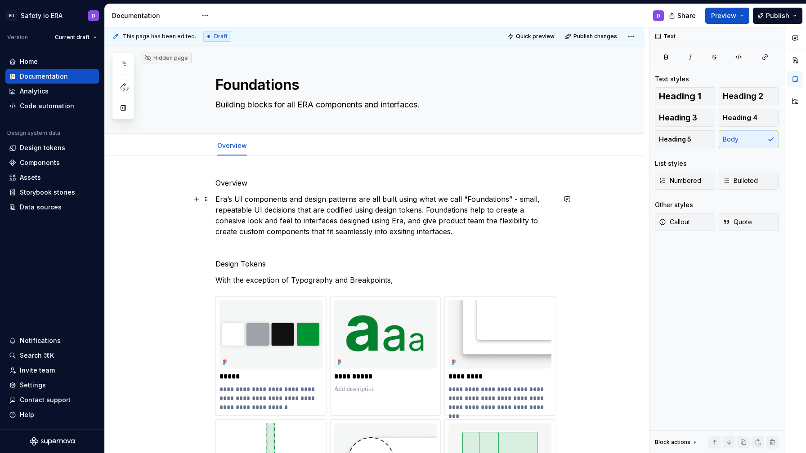
click at [405, 229] on p "Era’s UI components and design patterns are all built using what we call “Found…" at bounding box center [385, 215] width 340 height 43
click at [474, 235] on p "Era’s UI components and design patterns are all built using what we call “Found…" at bounding box center [385, 215] width 340 height 43
click at [372, 254] on div "**********" at bounding box center [385, 375] width 340 height 395
click at [236, 181] on p "Overview" at bounding box center [385, 183] width 340 height 11
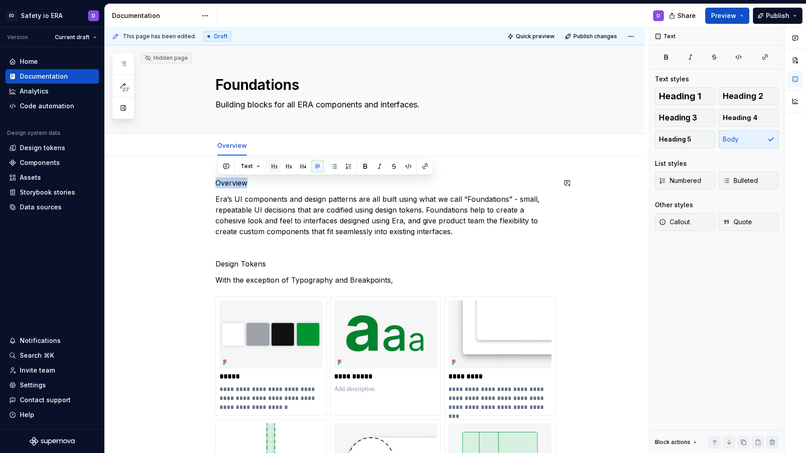
click at [275, 166] on button "button" at bounding box center [274, 166] width 13 height 13
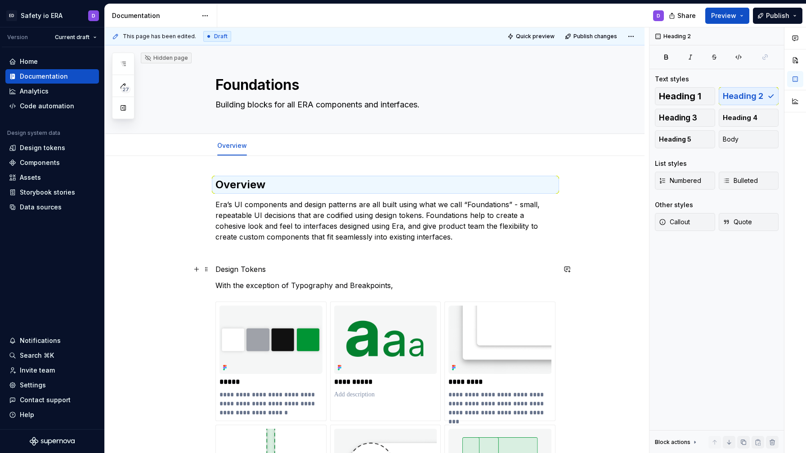
click at [253, 268] on p "Design Tokens" at bounding box center [385, 269] width 340 height 11
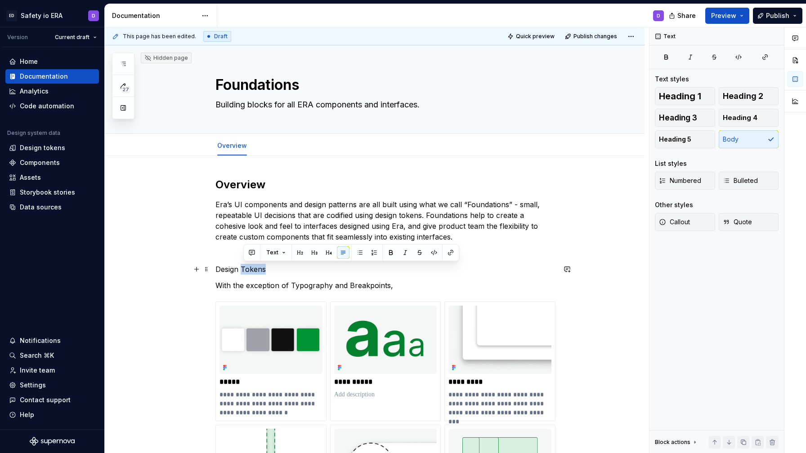
click at [253, 268] on p "Design Tokens" at bounding box center [385, 269] width 340 height 11
click at [276, 249] on button "button" at bounding box center [274, 252] width 13 height 13
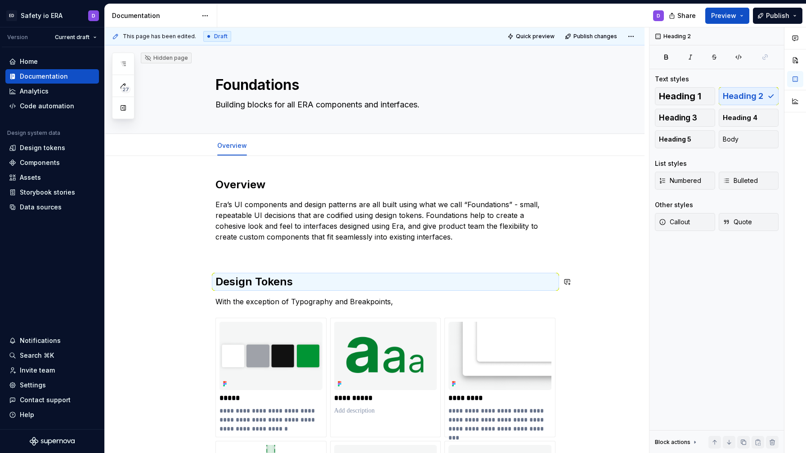
click at [287, 269] on div "**********" at bounding box center [385, 386] width 340 height 417
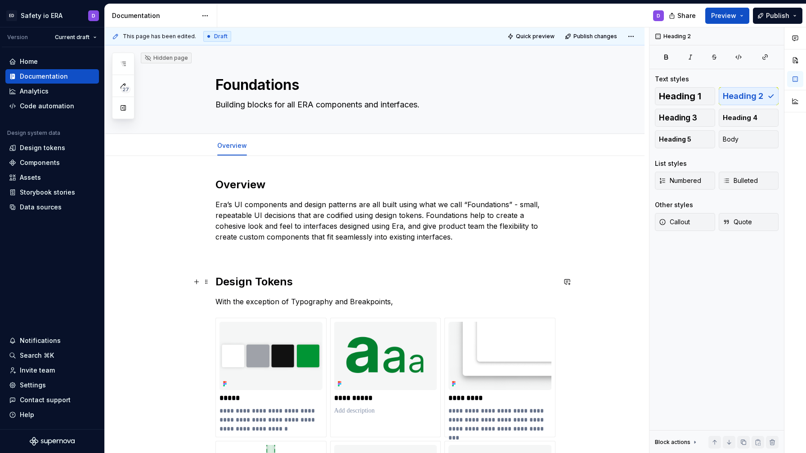
click at [265, 279] on h2 "Design Tokens" at bounding box center [385, 282] width 340 height 14
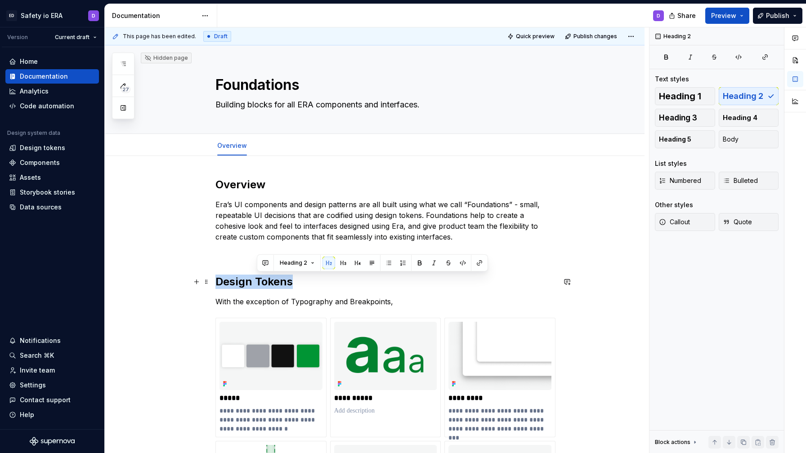
click at [265, 279] on h2 "Design Tokens" at bounding box center [385, 282] width 340 height 14
click at [303, 264] on button "button" at bounding box center [304, 263] width 13 height 13
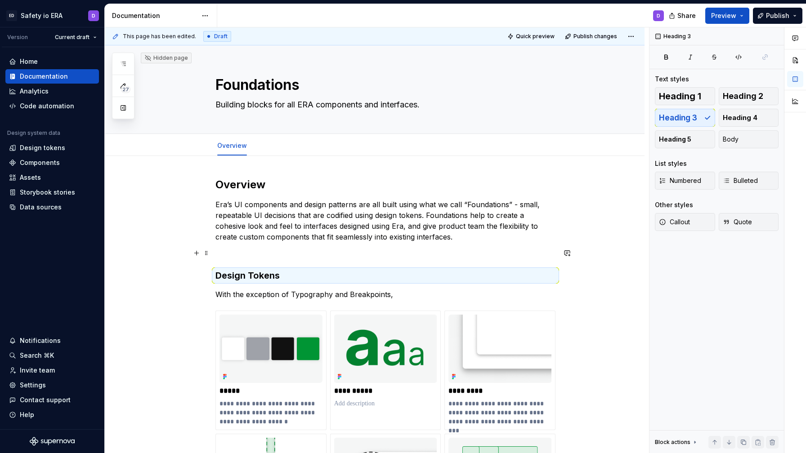
click at [291, 252] on p at bounding box center [385, 253] width 340 height 11
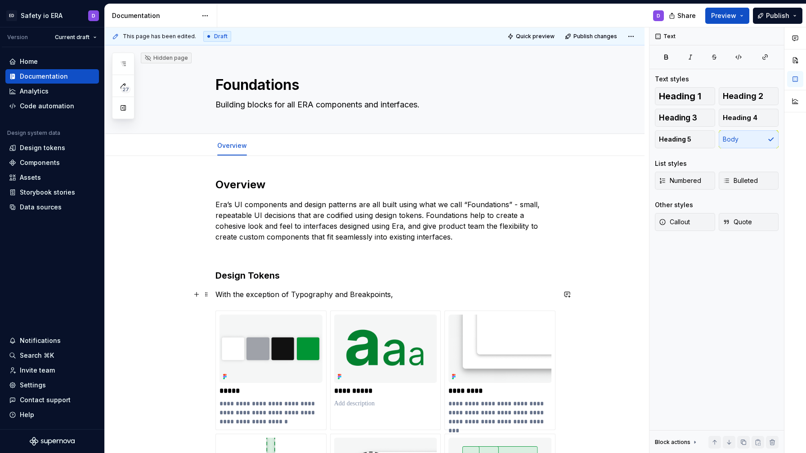
click at [403, 291] on p "With the exception of Typography and Breakpoints," at bounding box center [385, 294] width 340 height 11
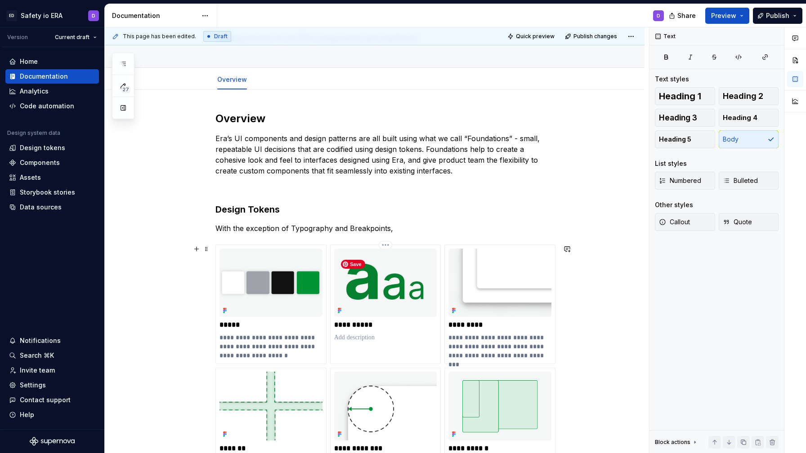
scroll to position [67, 0]
click at [321, 182] on p at bounding box center [385, 186] width 340 height 11
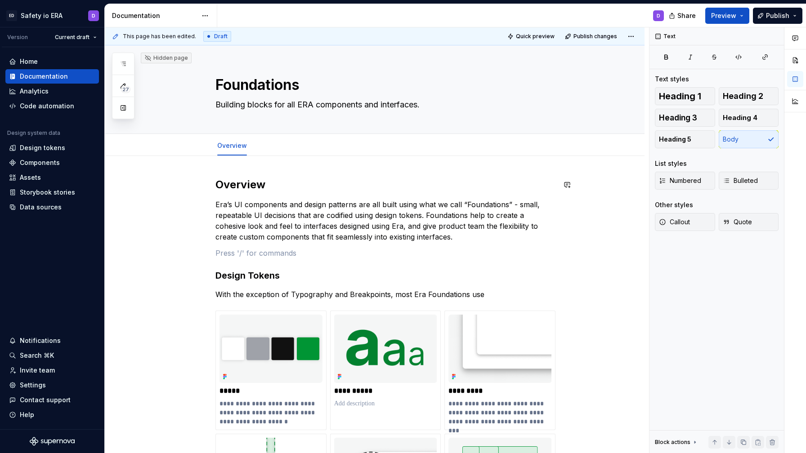
scroll to position [280, 0]
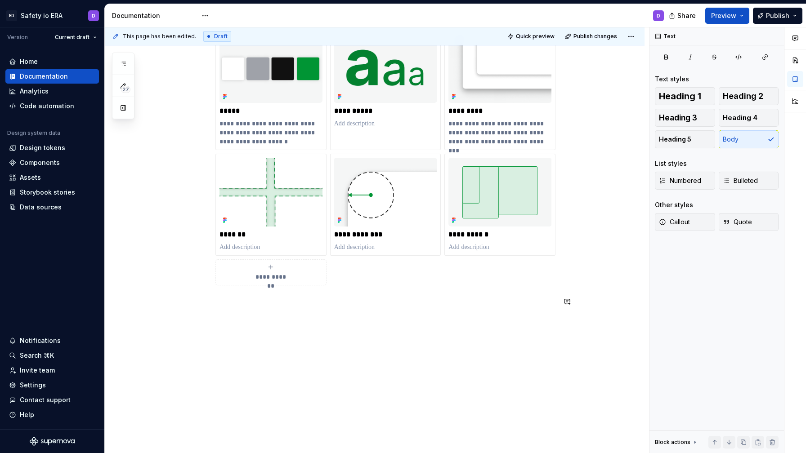
click at [347, 312] on div "**********" at bounding box center [385, 108] width 340 height 420
click at [218, 304] on p "Resources" at bounding box center [385, 301] width 340 height 11
click at [238, 331] on p at bounding box center [385, 334] width 340 height 11
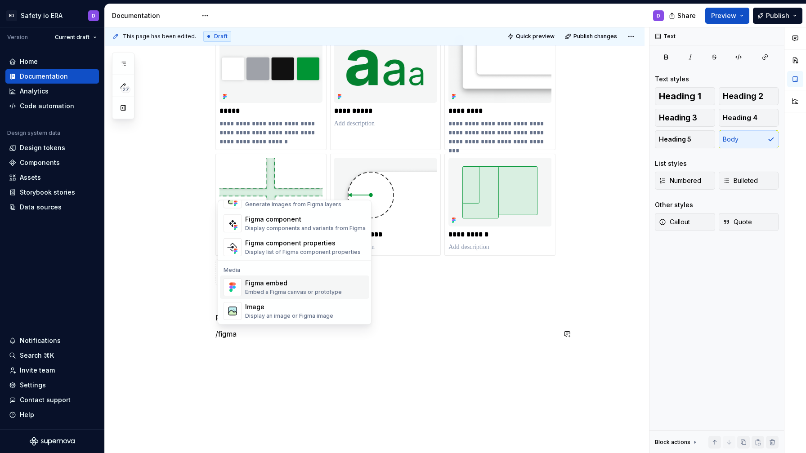
scroll to position [0, 0]
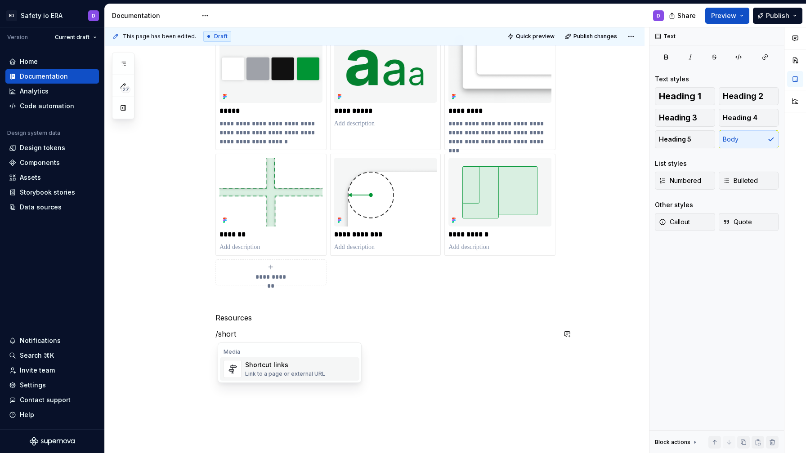
click at [276, 368] on div "Shortcut links" at bounding box center [285, 364] width 80 height 9
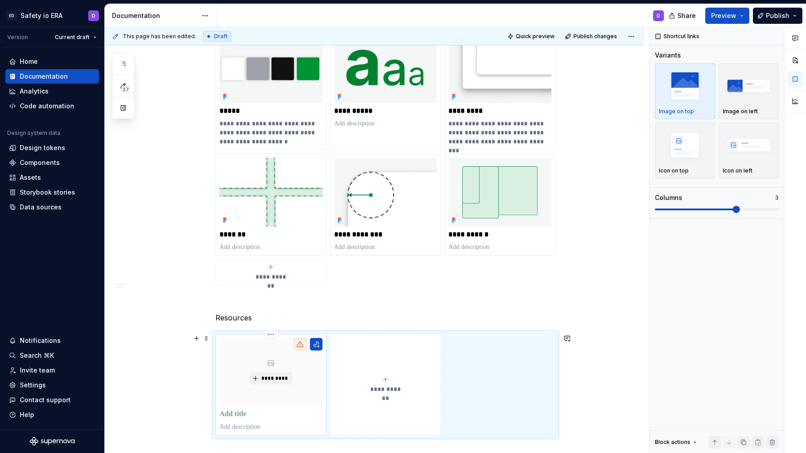
click at [240, 418] on p at bounding box center [270, 414] width 103 height 9
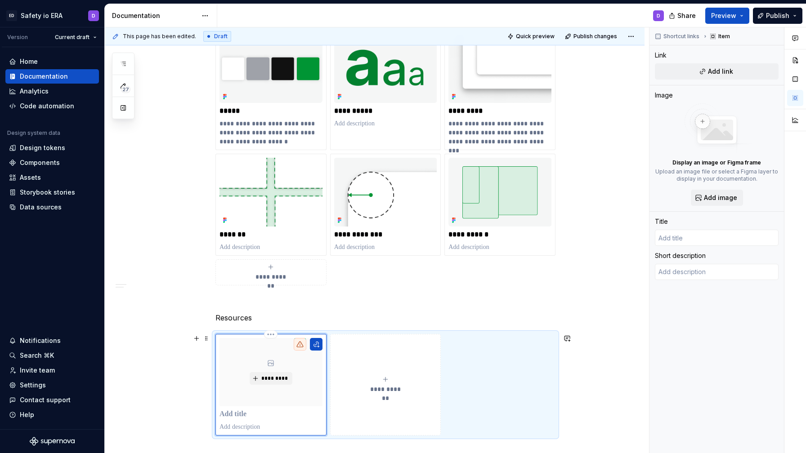
type textarea "*"
type input "E"
type textarea "*"
type input "Er"
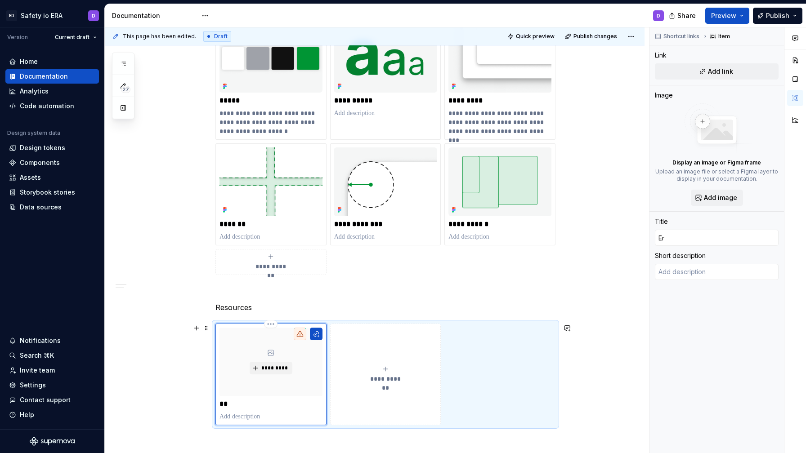
type textarea "*"
type input "Era"
type textarea "*"
type input "Era"
type textarea "*"
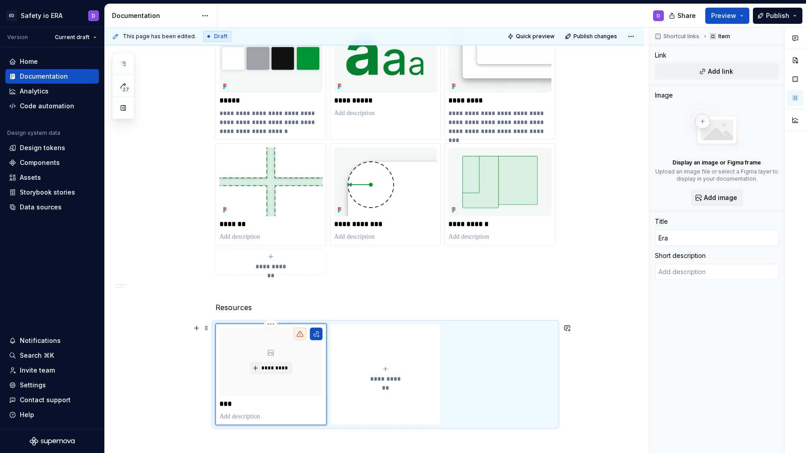
type input "Era F"
type textarea "*"
type input "Era Fo"
type textarea "*"
type input "Era Fou"
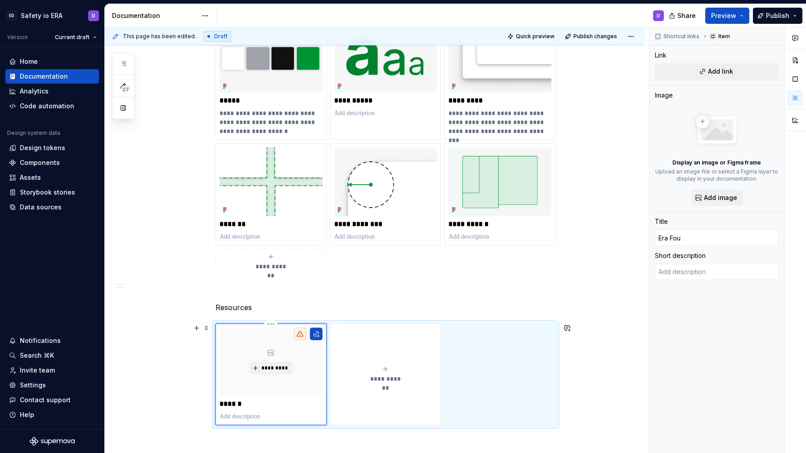
type textarea "*"
type input "Era Foun"
type textarea "*"
type input "Era Found"
type textarea "*"
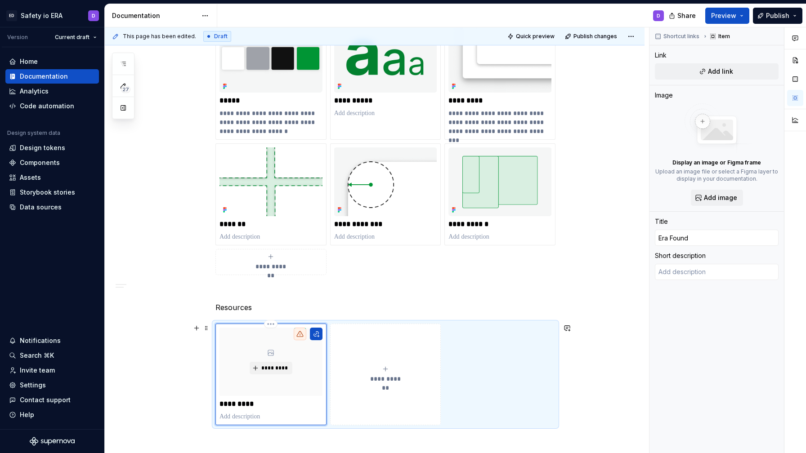
type input "Era Founda"
type textarea "*"
type input "Era Foundat"
type textarea "*"
type input "Era Foundati"
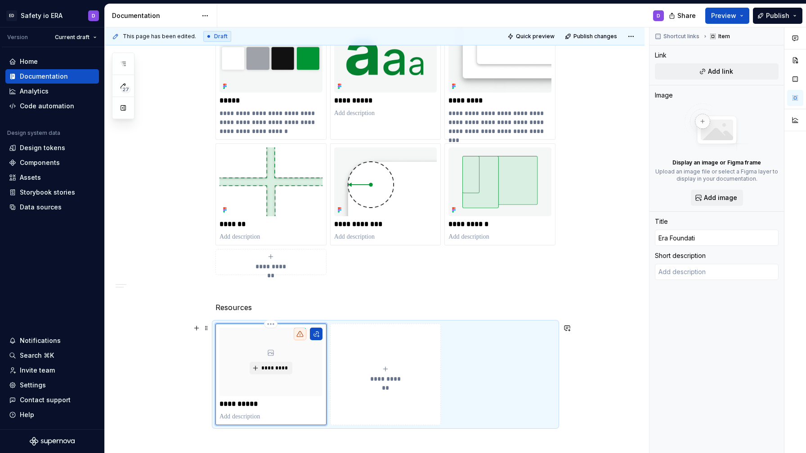
type textarea "*"
type input "Era Foundatio"
type textarea "*"
type input "Era Foundation"
type textarea "*"
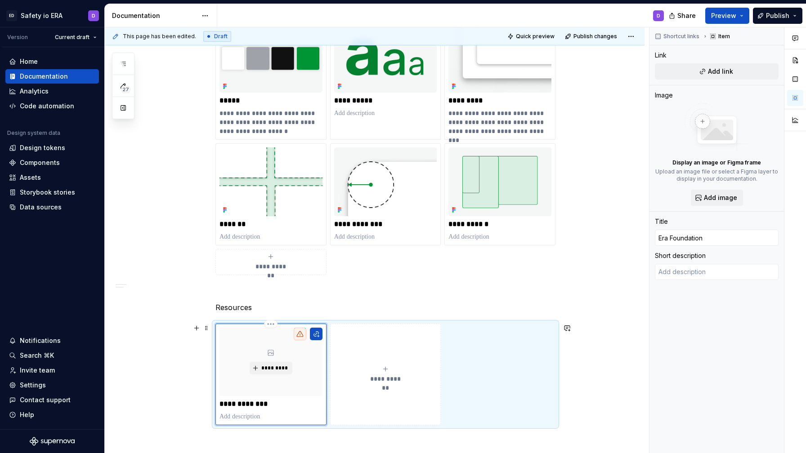
type input "Era Foundations"
type textarea "*"
type input "Era Foundations"
type textarea "*"
type input "Era Foundations ("
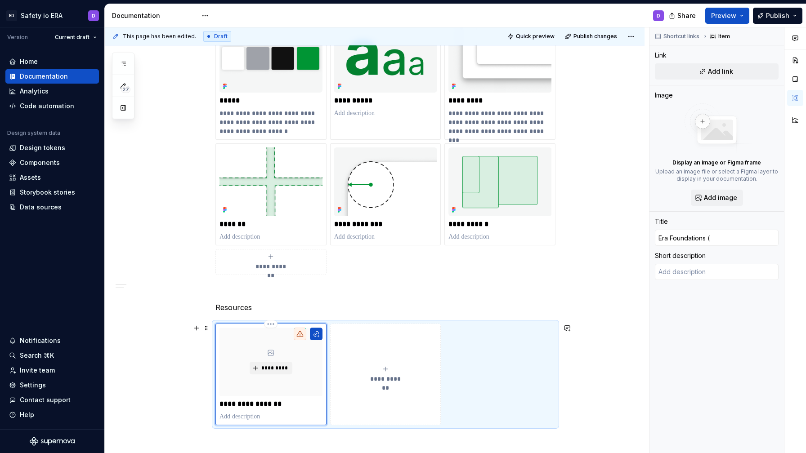
type textarea "*"
type input "Era Foundations (F"
type textarea "*"
type input "Era Foundations (Fi"
type textarea "*"
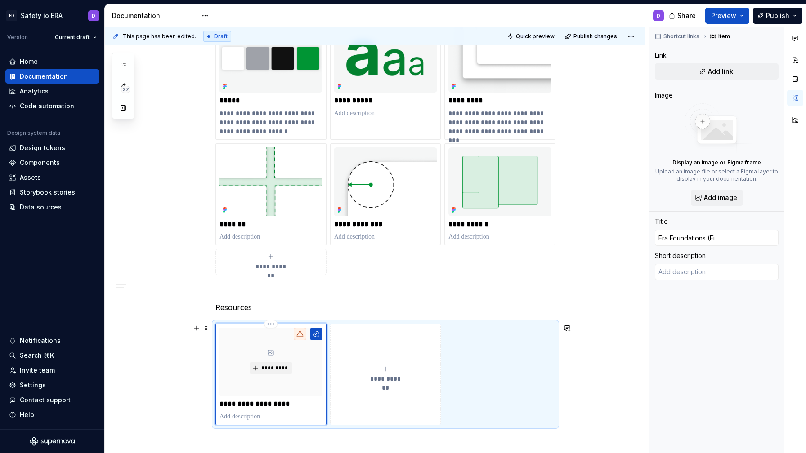
type input "Era Foundations (Fig"
type textarea "*"
type input "Era Foundations (Figm"
type textarea "*"
type input "Era Foundations (Figma"
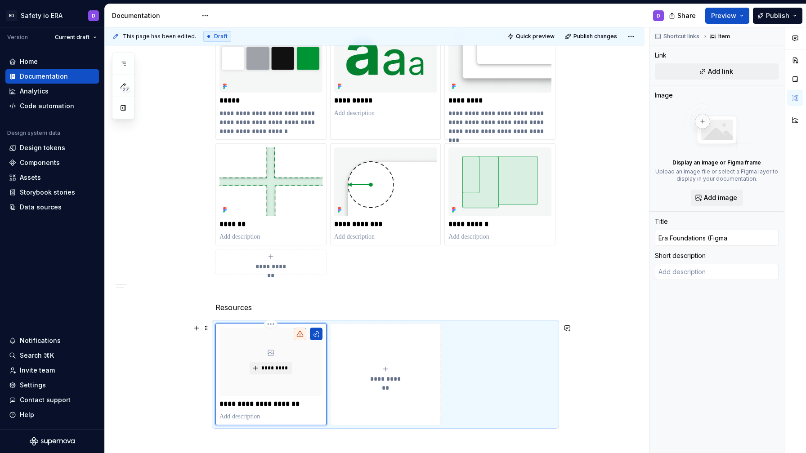
type textarea "*"
type input "Era Foundations (Figma)"
click at [292, 405] on p "**********" at bounding box center [270, 404] width 103 height 9
click at [264, 425] on div "**********" at bounding box center [385, 375] width 340 height 102
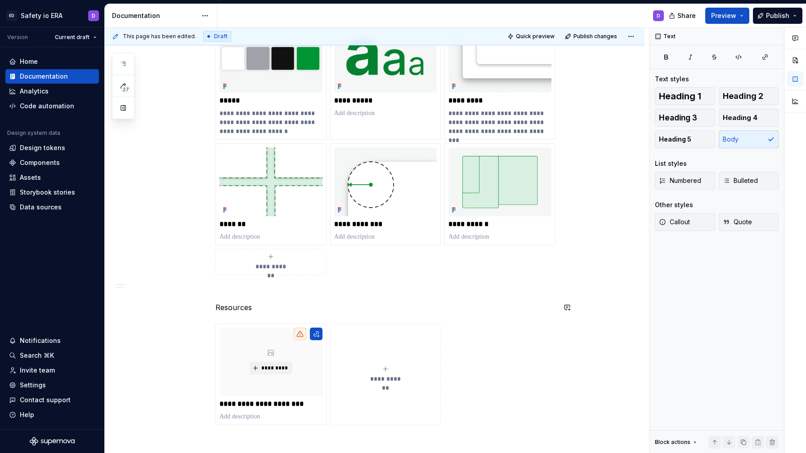
click at [260, 300] on div "**********" at bounding box center [385, 156] width 340 height 538
click at [231, 309] on p "Resources" at bounding box center [385, 307] width 340 height 11
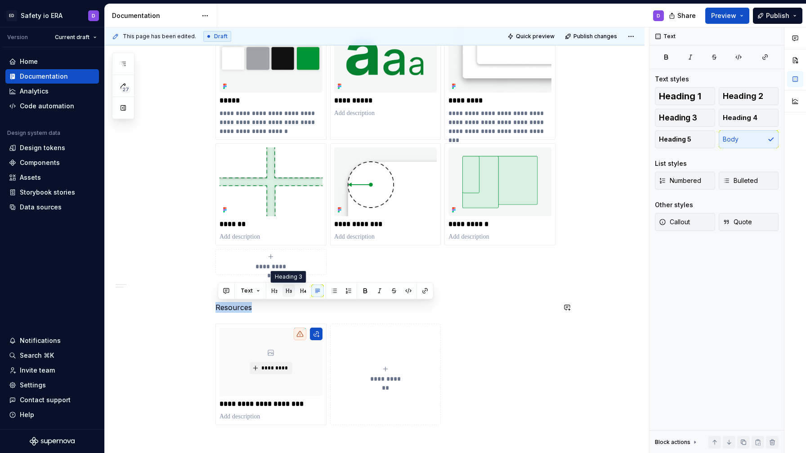
click at [289, 291] on button "button" at bounding box center [288, 291] width 13 height 13
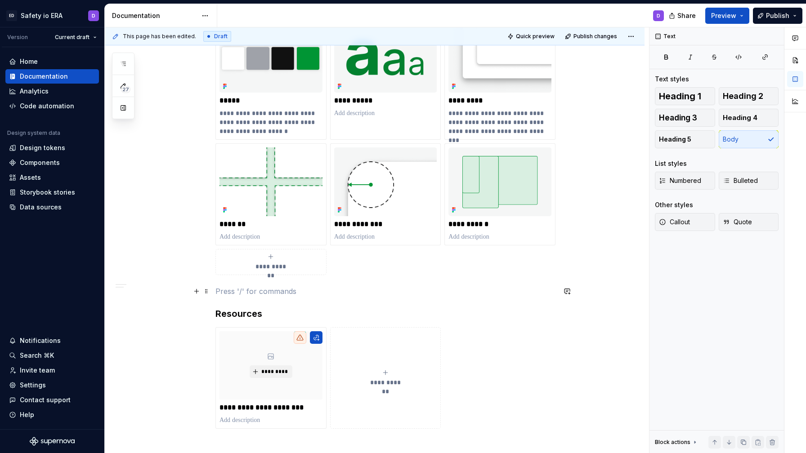
click at [277, 291] on p at bounding box center [385, 291] width 340 height 11
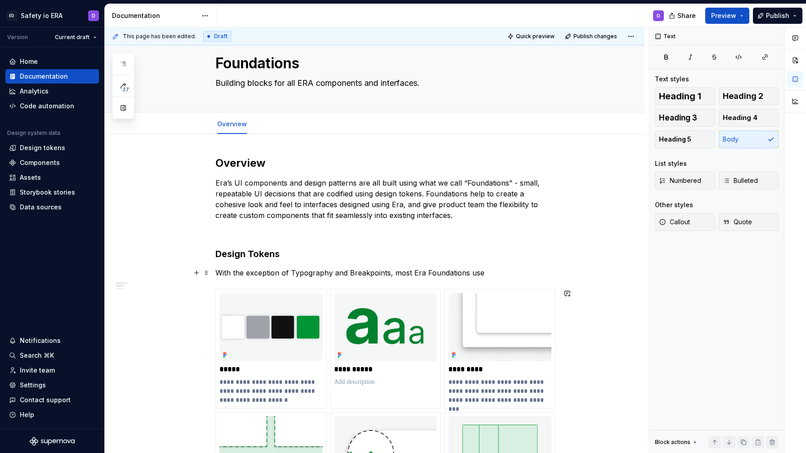
scroll to position [0, 0]
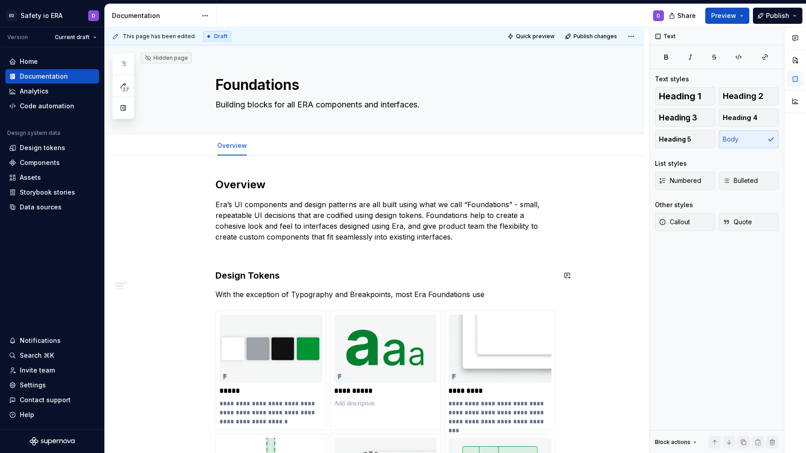
click at [339, 287] on div "**********" at bounding box center [385, 449] width 340 height 542
click at [486, 296] on p "With the exception of Typography and Breakpoints, most Era Foundations use" at bounding box center [385, 294] width 340 height 11
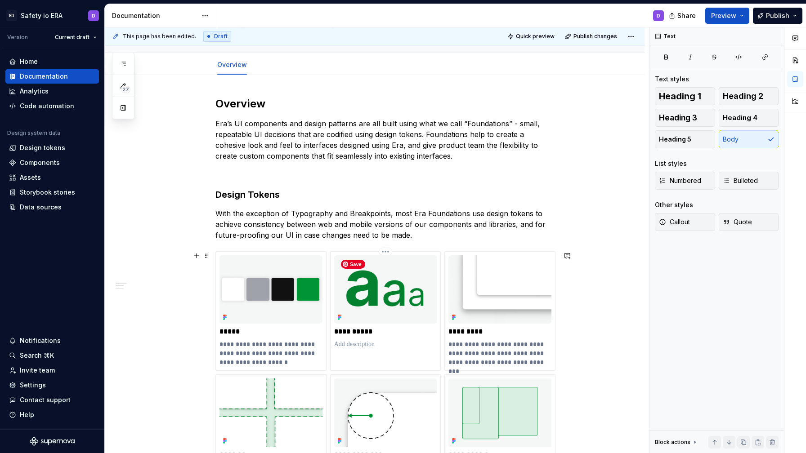
scroll to position [93, 0]
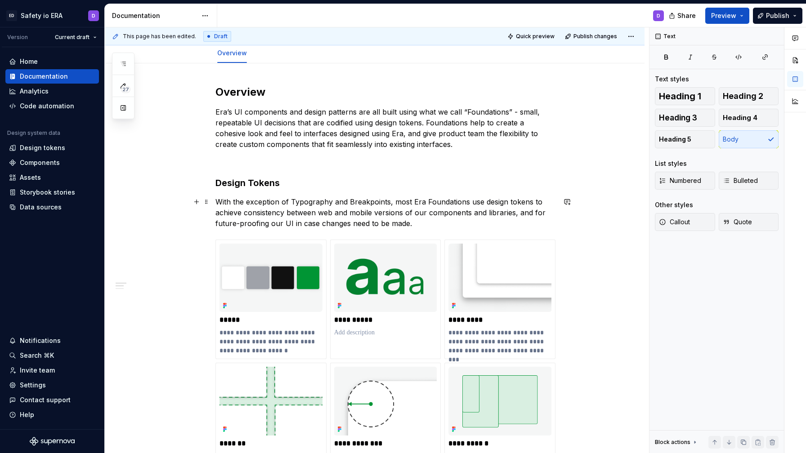
click at [277, 223] on p "With the exception of Typography and Breakpoints, most Era Foundations use desi…" at bounding box center [385, 212] width 340 height 32
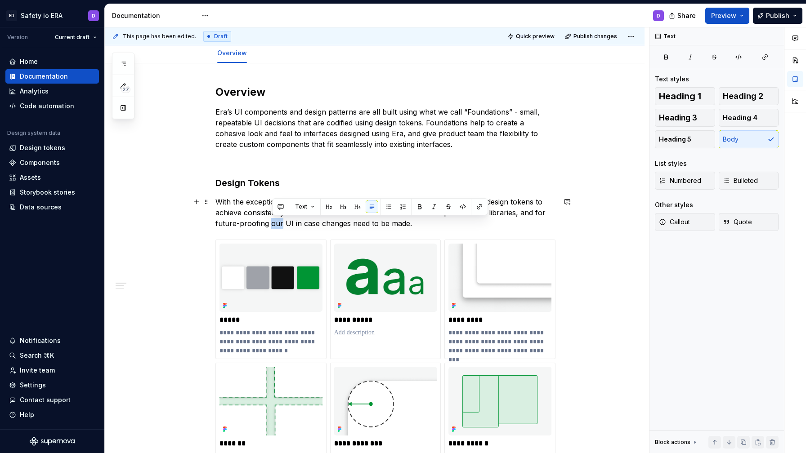
click at [277, 223] on p "With the exception of Typography and Breakpoints, most Era Foundations use desi…" at bounding box center [385, 212] width 340 height 32
click at [286, 225] on p "With the exception of Typography and Breakpoints, most Era Foundations use desi…" at bounding box center [385, 212] width 340 height 32
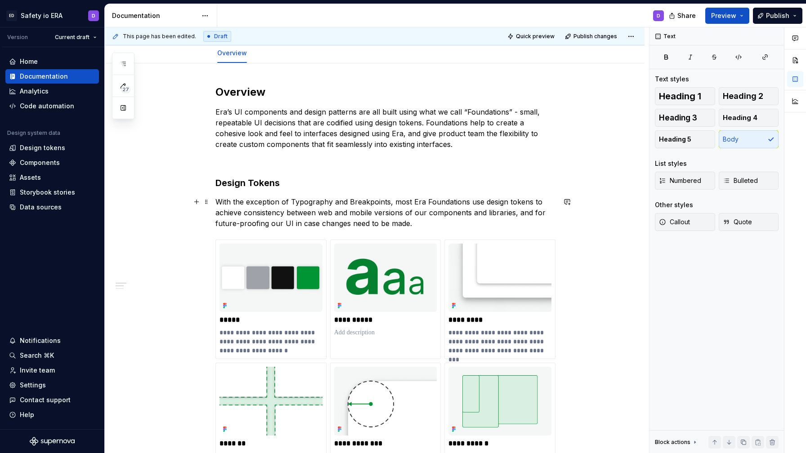
click at [427, 222] on p "With the exception of Typography and Breakpoints, most Era Foundations use desi…" at bounding box center [385, 212] width 340 height 32
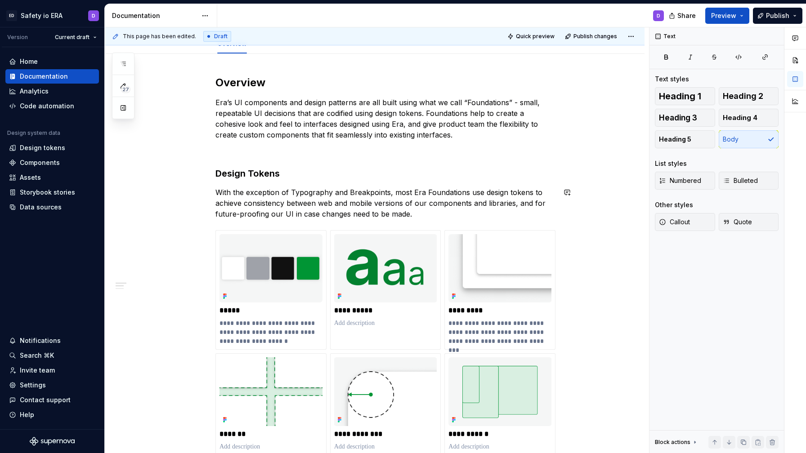
scroll to position [105, 0]
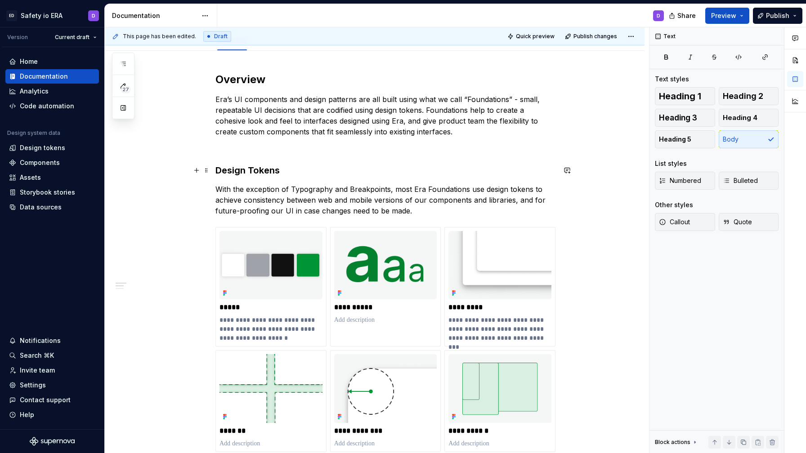
click at [327, 172] on h3 "Design Tokens" at bounding box center [385, 170] width 340 height 13
click at [486, 189] on p "With the exception of Typography and Breakpoints, most Era Foundations use desi…" at bounding box center [385, 200] width 340 height 32
click at [433, 198] on p "With the exception of Typography and Breakpoints, most Era Foundations use Desi…" at bounding box center [385, 200] width 340 height 32
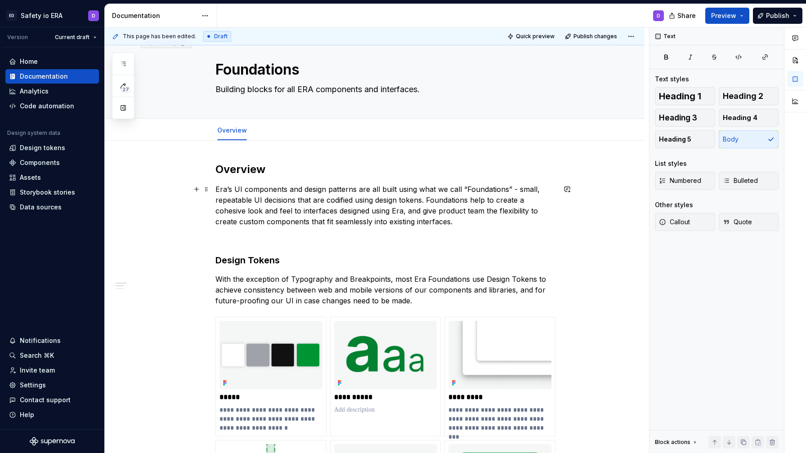
scroll to position [0, 0]
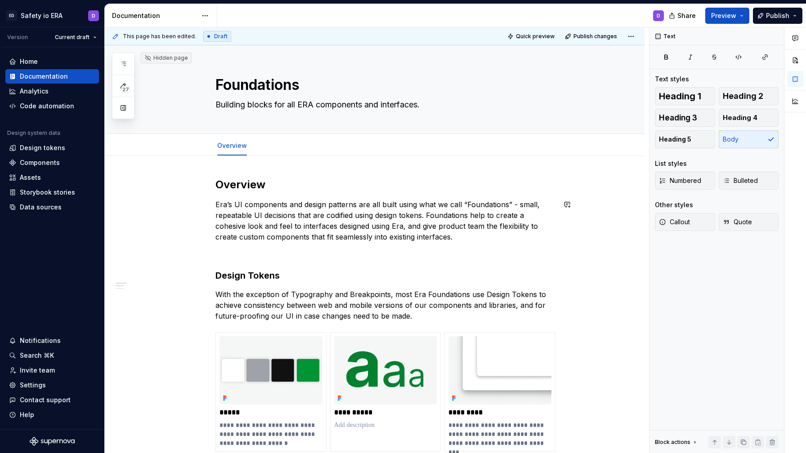
click at [254, 193] on div "**********" at bounding box center [385, 459] width 340 height 563
click at [233, 184] on h2 "Overview" at bounding box center [385, 185] width 340 height 14
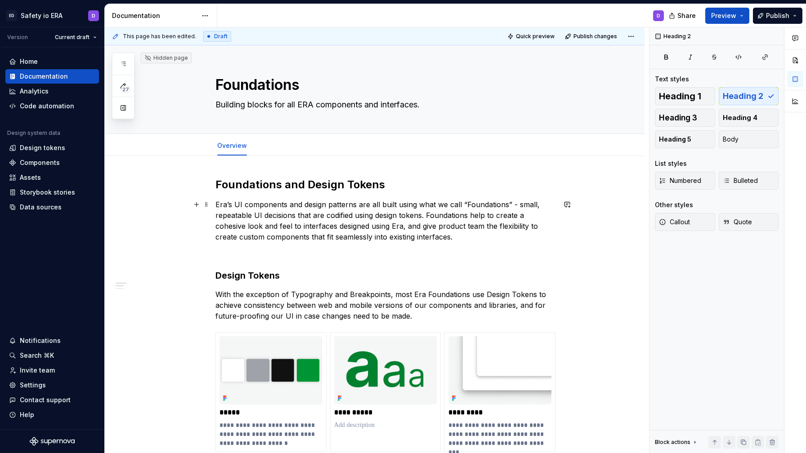
click at [488, 205] on p "Era’s UI components and design patterns are all built using what we call “Found…" at bounding box center [385, 220] width 340 height 43
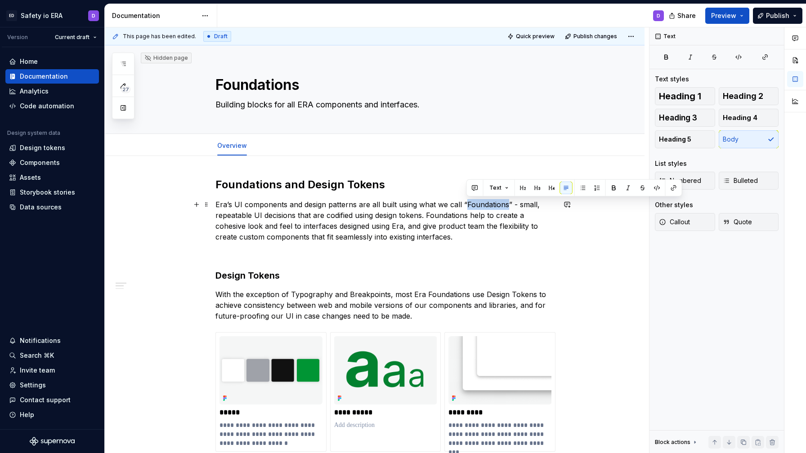
click at [488, 205] on p "Era’s UI components and design patterns are all built using what we call “Found…" at bounding box center [385, 220] width 340 height 43
click at [413, 229] on p "Era’s UI components and design patterns are all built using what we call “ Foun…" at bounding box center [385, 220] width 340 height 43
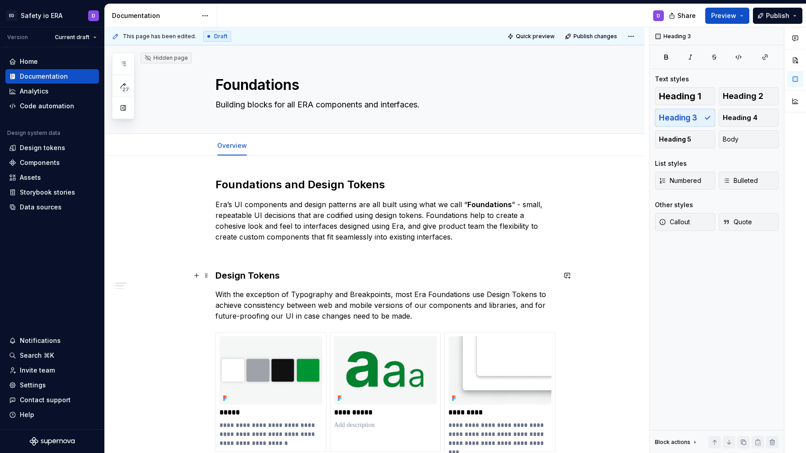
click at [239, 280] on h3 "Design Tokens" at bounding box center [385, 275] width 340 height 13
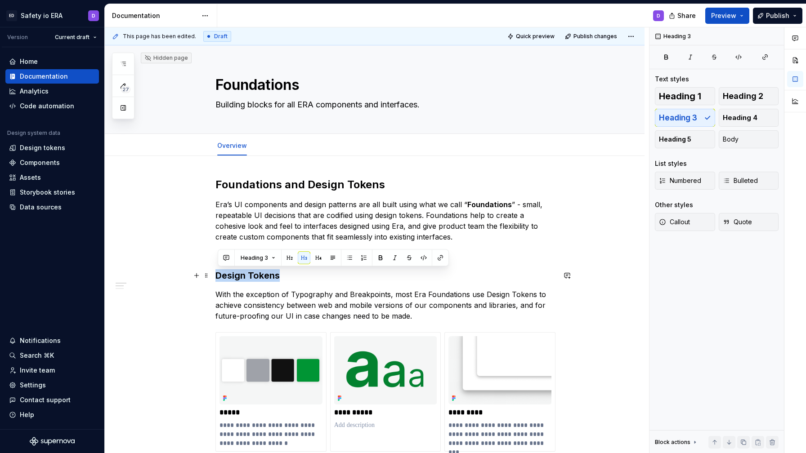
click at [239, 280] on h3 "Design Tokens" at bounding box center [385, 275] width 340 height 13
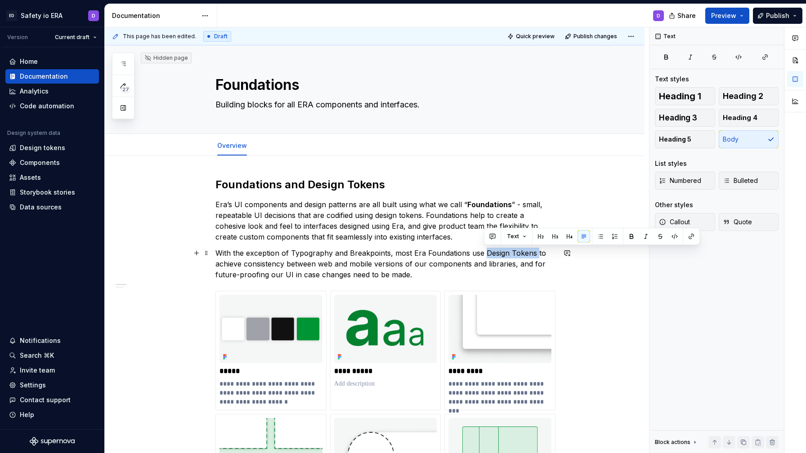
drag, startPoint x: 484, startPoint y: 253, endPoint x: 535, endPoint y: 253, distance: 51.2
click at [535, 253] on p "With the exception of Typography and Breakpoints, most Era Foundations use Desi…" at bounding box center [385, 264] width 340 height 32
click at [429, 236] on p "Era’s UI components and design patterns are all built using what we call “ Foun…" at bounding box center [385, 220] width 340 height 43
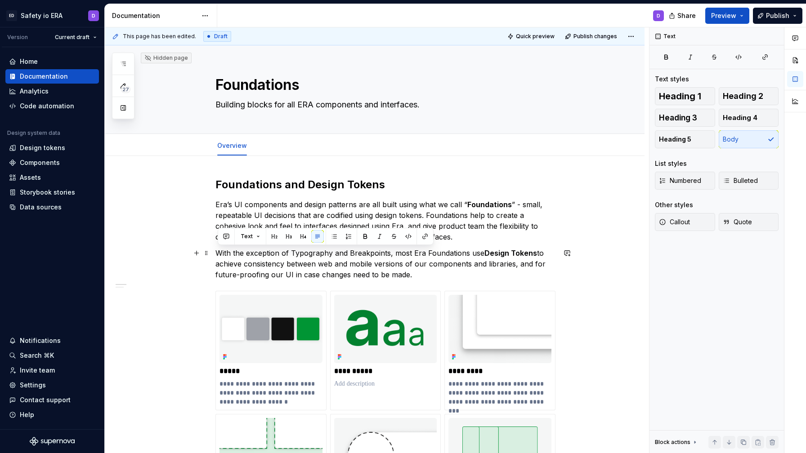
drag, startPoint x: 484, startPoint y: 251, endPoint x: 214, endPoint y: 252, distance: 269.7
click at [311, 262] on p "With the exception of Typography and Breakpoints, most Era Foundations use Desi…" at bounding box center [385, 264] width 340 height 32
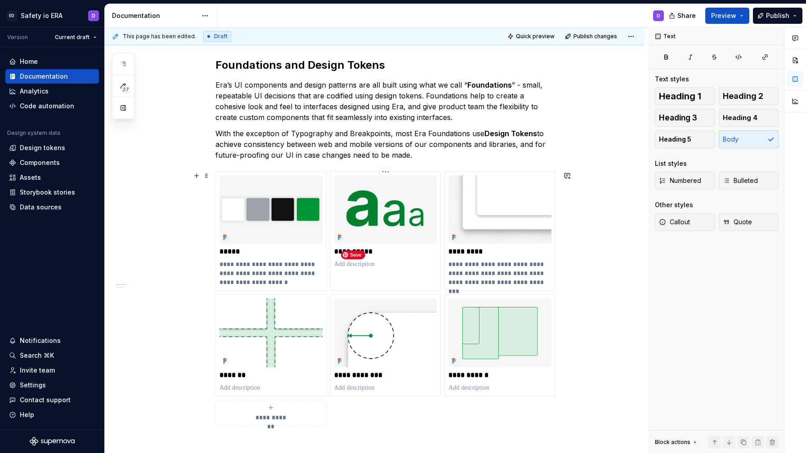
scroll to position [132, 0]
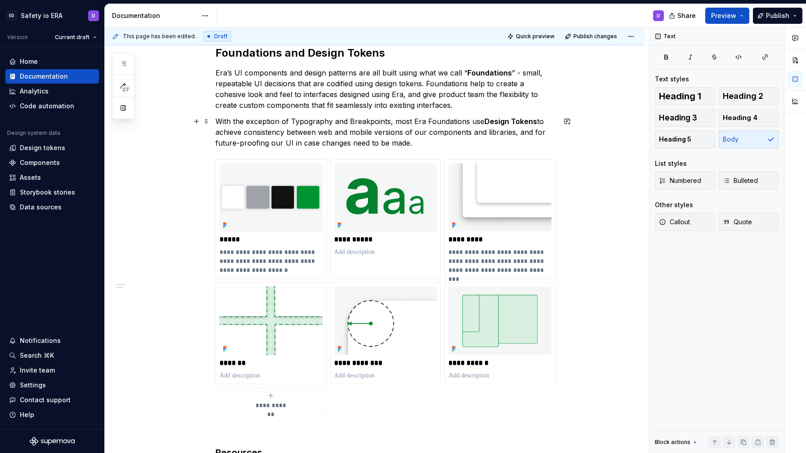
click at [429, 143] on p "With the exception of Typography and Breakpoints, most Era Foundations use Desi…" at bounding box center [385, 132] width 340 height 32
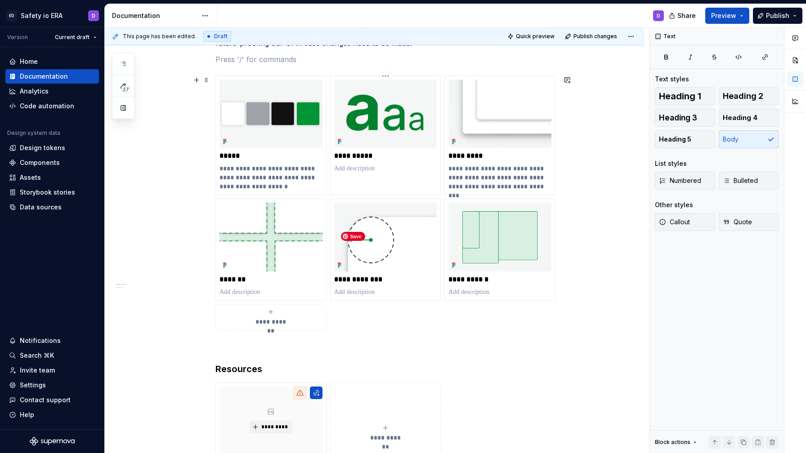
scroll to position [0, 0]
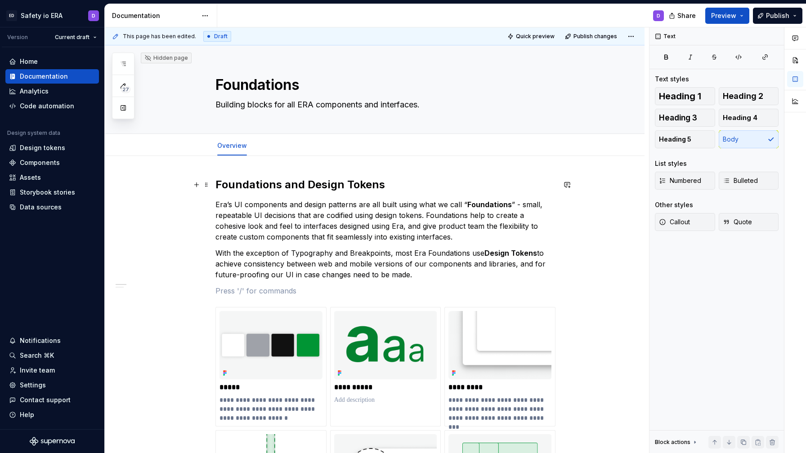
click at [276, 186] on h2 "Foundations and Design Tokens" at bounding box center [385, 185] width 340 height 14
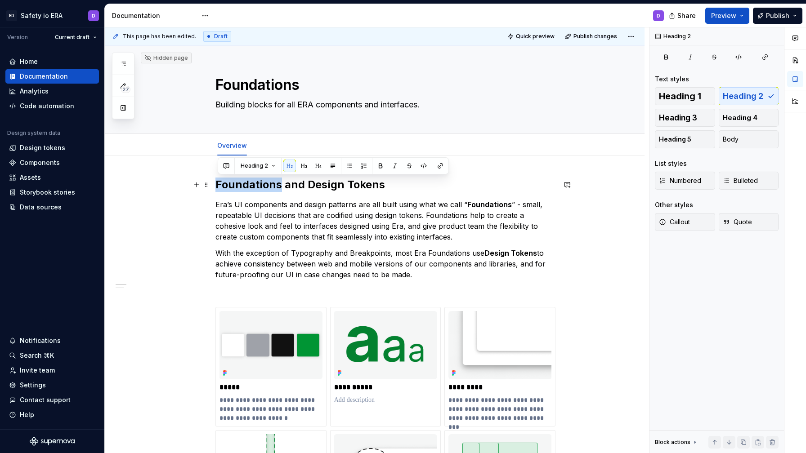
click at [276, 186] on h2 "Foundations and Design Tokens" at bounding box center [385, 185] width 340 height 14
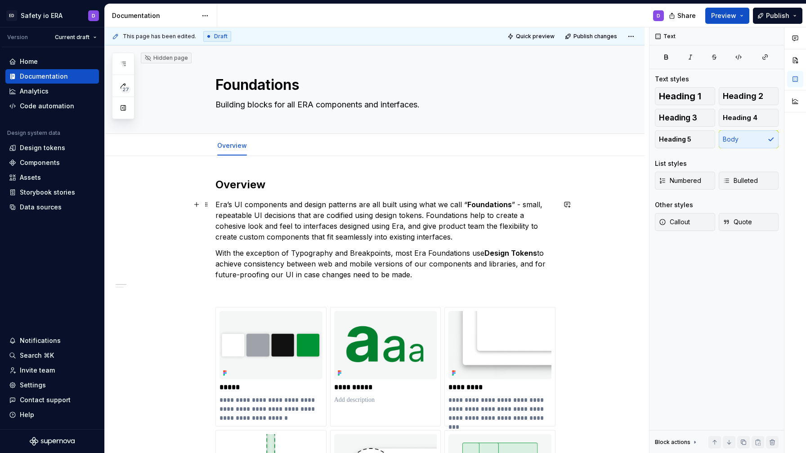
click at [307, 225] on p "Era’s UI components and design patterns are all built using what we call “ Foun…" at bounding box center [385, 220] width 340 height 43
drag, startPoint x: 398, startPoint y: 206, endPoint x: 464, endPoint y: 204, distance: 66.6
click at [464, 204] on p "Era’s UI components and design patterns are all built using what we call “ Foun…" at bounding box center [385, 220] width 340 height 43
click at [381, 213] on p "Era’s UI components and design patterns are all built using what we call “ Foun…" at bounding box center [385, 220] width 340 height 43
drag, startPoint x: 378, startPoint y: 217, endPoint x: 426, endPoint y: 217, distance: 48.5
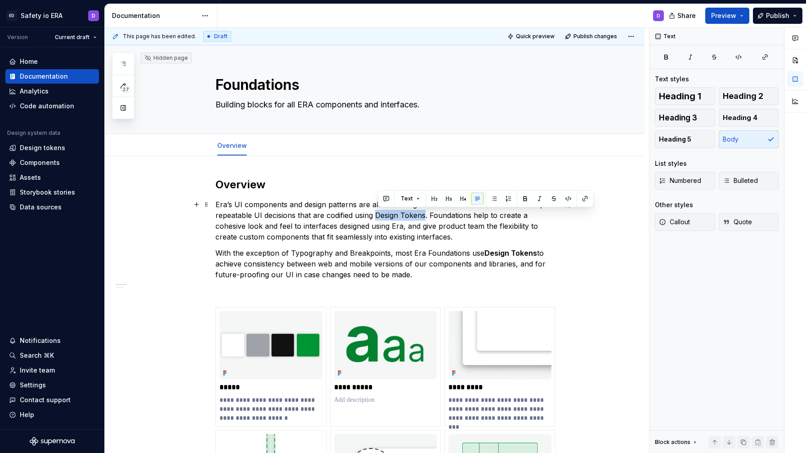
click at [426, 217] on p "Era’s UI components and design patterns are all built using what we call “ Foun…" at bounding box center [385, 220] width 340 height 43
click at [447, 221] on p "Era’s UI components and design patterns are all built using what we call “ Foun…" at bounding box center [385, 220] width 340 height 43
click at [429, 218] on p "Era’s UI components and design patterns are all built using what we call “ Foun…" at bounding box center [385, 220] width 340 height 43
click at [485, 225] on p "Era’s UI components and design patterns are all built using what we call “ Foun…" at bounding box center [385, 220] width 340 height 43
click at [521, 219] on p "Era’s UI components and design patterns are all built using what we call “ Foun…" at bounding box center [385, 220] width 340 height 43
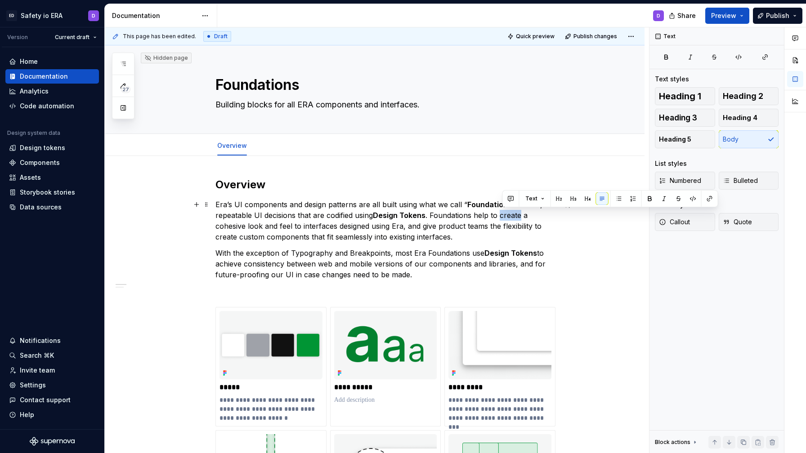
click at [521, 219] on p "Era’s UI components and design patterns are all built using what we call “ Foun…" at bounding box center [385, 220] width 340 height 43
click at [519, 227] on p "Era’s UI components and design patterns are all built using what we call “ Foun…" at bounding box center [385, 220] width 340 height 43
type textarea "*"
